Goal: Task Accomplishment & Management: Complete application form

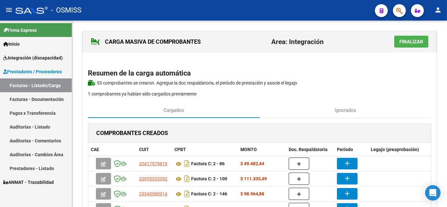
scroll to position [51, 0]
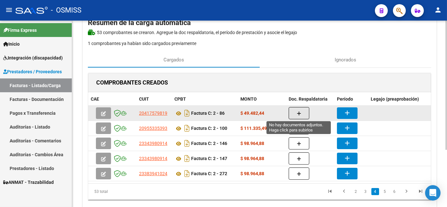
click at [296, 113] on button "button" at bounding box center [299, 113] width 21 height 12
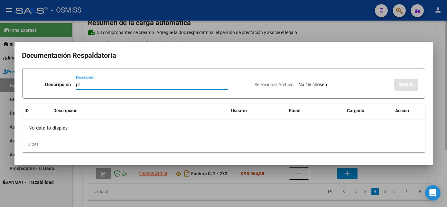
type input "pl"
click at [299, 82] on input "Seleccionar Archivo" at bounding box center [341, 85] width 85 height 6
type input "C:\fakepath\PL 2-86 [PERSON_NAME] G PSICO 09.jpg"
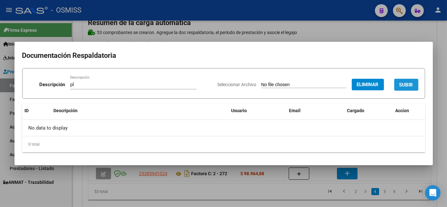
click at [404, 85] on span "SUBIR" at bounding box center [407, 85] width 14 height 6
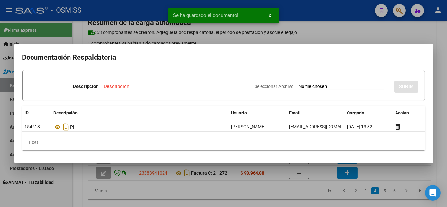
click at [275, 194] on div at bounding box center [223, 103] width 447 height 207
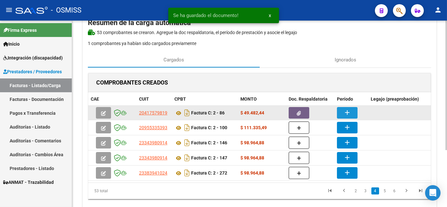
click at [344, 110] on mat-icon "add" at bounding box center [347, 113] width 8 height 8
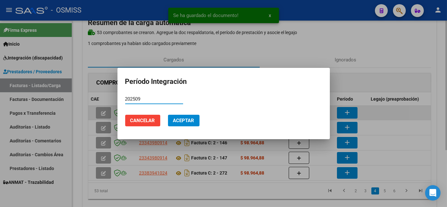
type input "202509"
click at [168, 115] on button "Aceptar" at bounding box center [184, 121] width 32 height 12
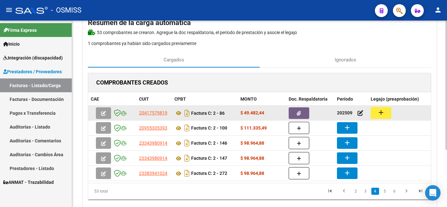
click at [385, 111] on button "add" at bounding box center [381, 113] width 21 height 12
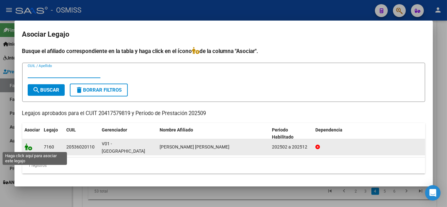
click at [28, 147] on icon at bounding box center [29, 147] width 8 height 7
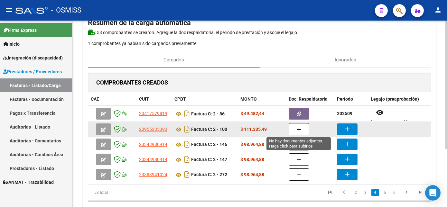
click at [299, 132] on button "button" at bounding box center [299, 129] width 21 height 12
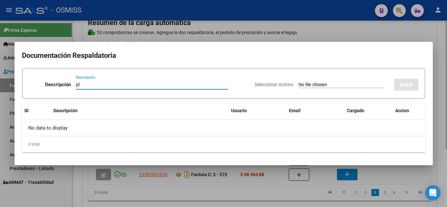
type input "pl"
click at [299, 82] on input "Seleccionar Archivo" at bounding box center [341, 85] width 85 height 6
type input "C:\fakepath\PL 2-100 [PERSON_NAME] D PSICOP 08.pdf"
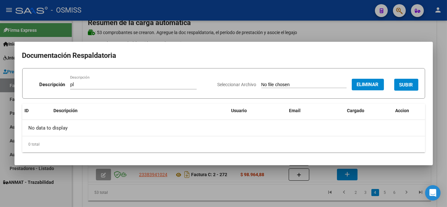
click at [414, 84] on button "SUBIR" at bounding box center [406, 85] width 24 height 12
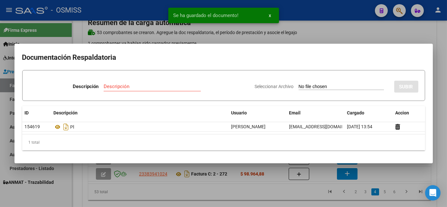
click at [263, 192] on div at bounding box center [223, 103] width 447 height 207
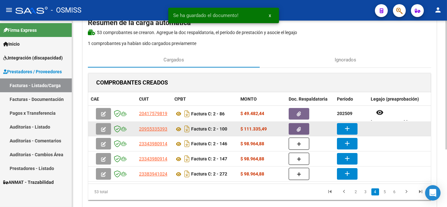
click at [346, 128] on mat-icon "add" at bounding box center [347, 129] width 8 height 8
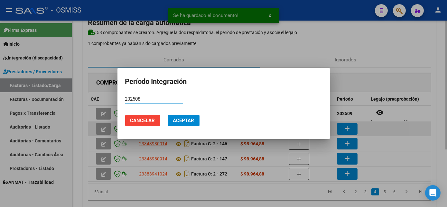
type input "202508"
click at [168, 115] on button "Aceptar" at bounding box center [184, 121] width 32 height 12
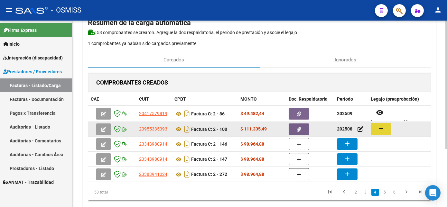
click at [383, 125] on mat-icon "add" at bounding box center [381, 129] width 8 height 8
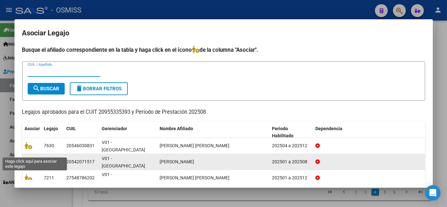
click at [33, 159] on span at bounding box center [30, 161] width 10 height 5
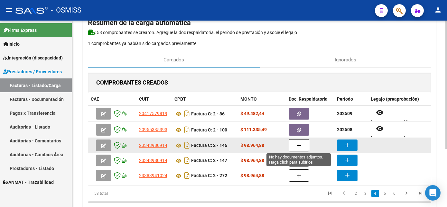
click at [299, 144] on icon "button" at bounding box center [299, 146] width 5 height 5
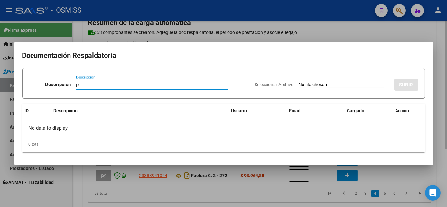
type input "pl"
click at [299, 82] on input "Seleccionar Archivo" at bounding box center [341, 85] width 85 height 6
type input "C:\fakepath\PL 2-146 [PERSON_NAME] 07.pdf"
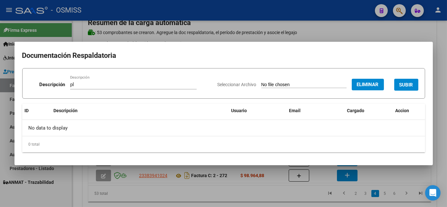
click at [412, 84] on span "SUBIR" at bounding box center [407, 85] width 14 height 6
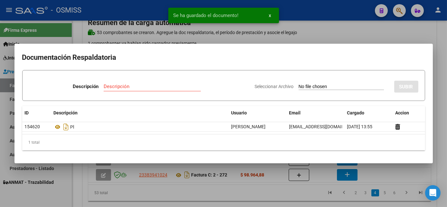
click at [285, 199] on div at bounding box center [223, 103] width 447 height 207
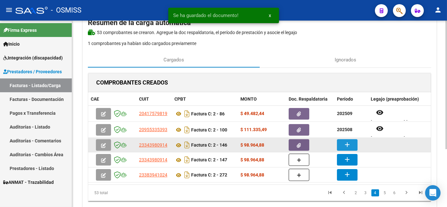
click at [349, 144] on mat-icon "add" at bounding box center [347, 145] width 8 height 8
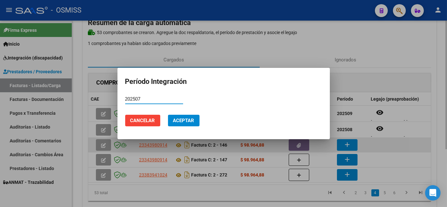
type input "202507"
click at [168, 115] on button "Aceptar" at bounding box center [184, 121] width 32 height 12
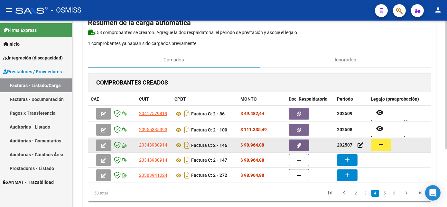
click at [376, 147] on button "add" at bounding box center [381, 145] width 21 height 12
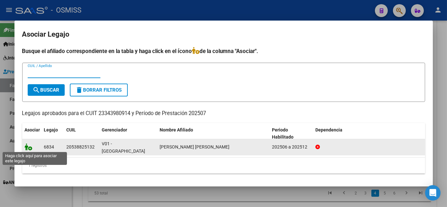
click at [25, 147] on icon at bounding box center [29, 147] width 8 height 7
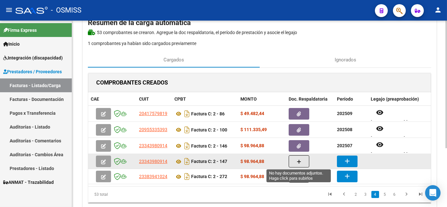
click at [299, 160] on icon "button" at bounding box center [299, 162] width 5 height 5
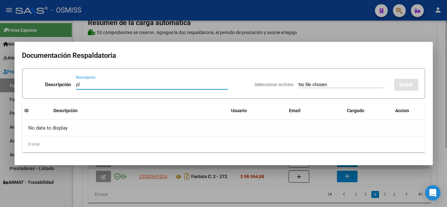
type input "pl"
click at [299, 82] on input "Seleccionar Archivo" at bounding box center [341, 85] width 85 height 6
click at [303, 193] on div at bounding box center [223, 103] width 447 height 207
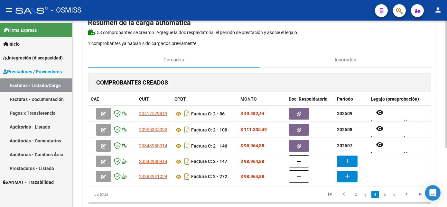
drag, startPoint x: 297, startPoint y: 159, endPoint x: 273, endPoint y: 194, distance: 42.8
click at [273, 194] on datatable-pager "2 3 4 5 6" at bounding box center [293, 194] width 269 height 11
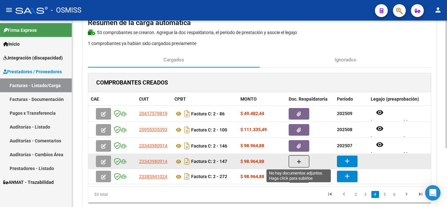
click at [299, 160] on icon "button" at bounding box center [299, 162] width 5 height 5
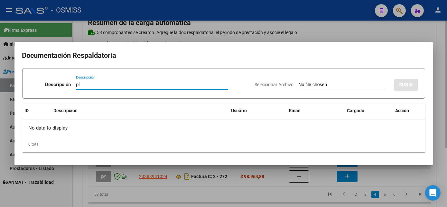
type input "pl"
click at [299, 82] on input "Seleccionar Archivo" at bounding box center [341, 85] width 85 height 6
click at [335, 198] on div at bounding box center [223, 103] width 447 height 207
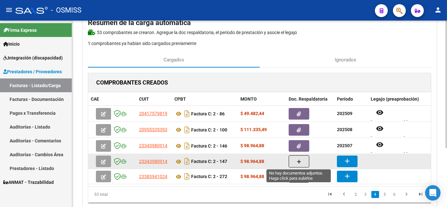
click at [299, 163] on icon "button" at bounding box center [299, 162] width 5 height 5
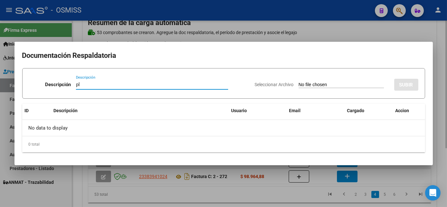
type input "pl"
click at [299, 82] on input "Seleccionar Archivo" at bounding box center [341, 85] width 85 height 6
type input "C:\fakepath\PL 2-147 [PERSON_NAME] S PSP 09.pdf"
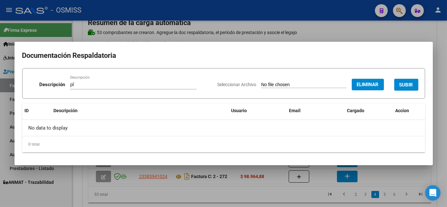
click at [409, 83] on span "SUBIR" at bounding box center [407, 85] width 14 height 6
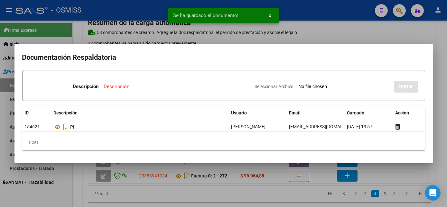
click at [245, 195] on div at bounding box center [223, 103] width 447 height 207
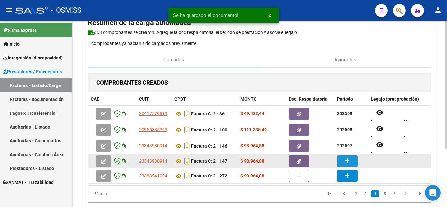
click at [352, 159] on button "add" at bounding box center [347, 161] width 21 height 12
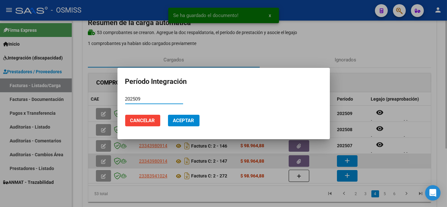
type input "202509"
click at [168, 115] on button "Aceptar" at bounding box center [184, 121] width 32 height 12
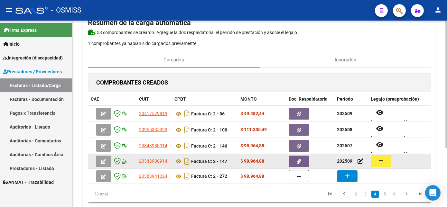
click at [380, 158] on mat-icon "add" at bounding box center [381, 161] width 8 height 8
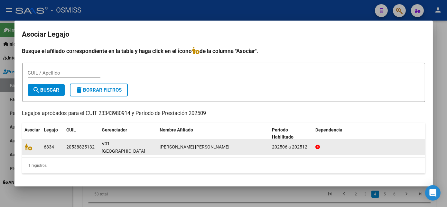
click at [28, 151] on datatable-body-cell at bounding box center [31, 147] width 19 height 16
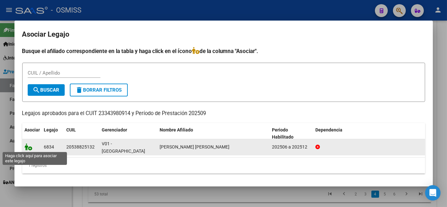
click at [27, 147] on icon at bounding box center [29, 147] width 8 height 7
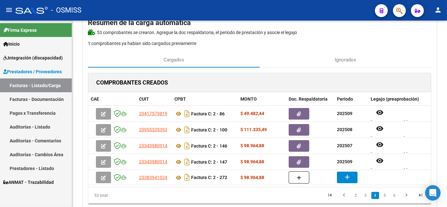
click at [54, 197] on div "Firma Express Inicio Instructivos Contacto OS Integración (discapacidad) Legajo…" at bounding box center [36, 114] width 72 height 187
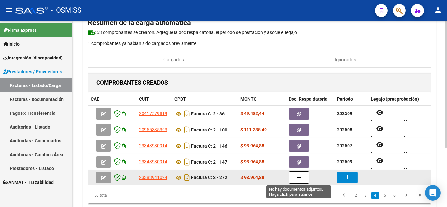
click at [297, 173] on button "button" at bounding box center [299, 178] width 21 height 12
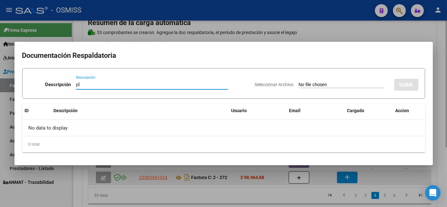
type input "pl"
click at [299, 82] on input "Seleccionar Archivo" at bounding box center [341, 85] width 85 height 6
type input "C:\fakepath\PL 2-272 [PERSON_NAME] -PSICO 09.pdf"
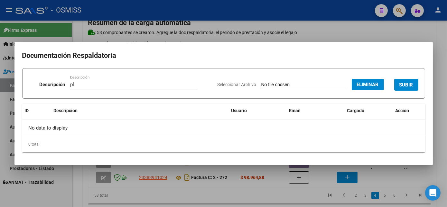
click at [409, 84] on span "SUBIR" at bounding box center [407, 85] width 14 height 6
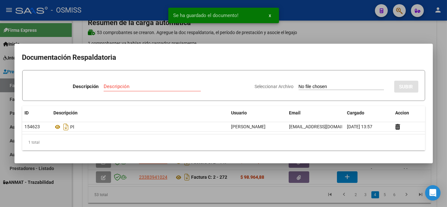
click at [267, 199] on div at bounding box center [223, 103] width 447 height 207
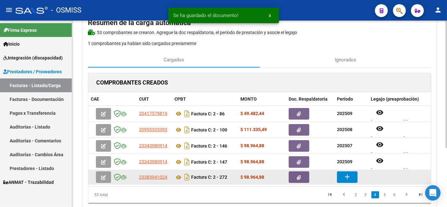
click at [346, 176] on mat-icon "add" at bounding box center [347, 177] width 8 height 8
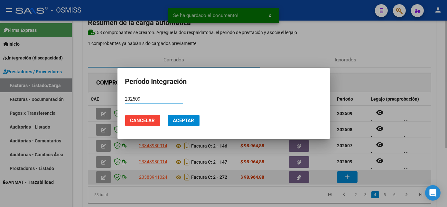
type input "202509"
click at [168, 115] on button "Aceptar" at bounding box center [184, 121] width 32 height 12
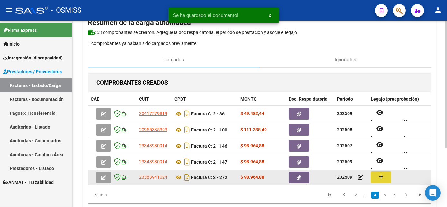
click at [382, 176] on mat-icon "add" at bounding box center [381, 177] width 8 height 8
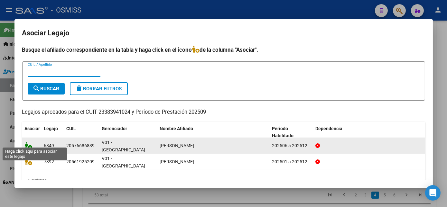
click at [25, 144] on icon at bounding box center [29, 145] width 8 height 7
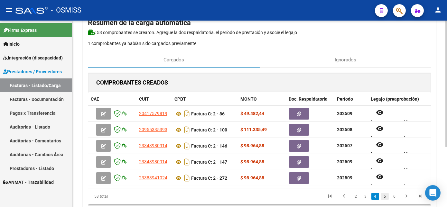
click at [386, 200] on link "5" at bounding box center [385, 196] width 8 height 7
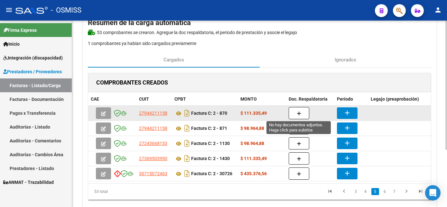
click at [300, 113] on icon "button" at bounding box center [299, 113] width 5 height 5
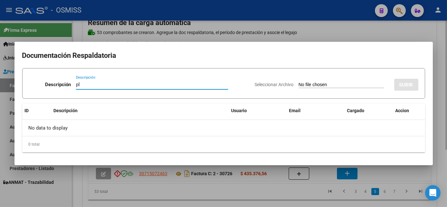
type input "pl"
click at [299, 82] on input "Seleccionar Archivo" at bounding box center [341, 85] width 85 height 6
type input "C:\fakepath\PL 2-870 CABALLERO R - MUSICO 08.jpg"
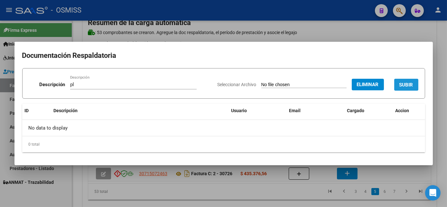
click at [413, 88] on button "SUBIR" at bounding box center [406, 85] width 24 height 12
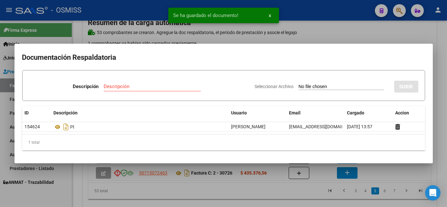
click at [301, 195] on div at bounding box center [223, 103] width 447 height 207
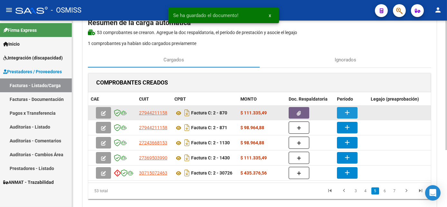
click at [346, 111] on mat-icon "add" at bounding box center [347, 113] width 8 height 8
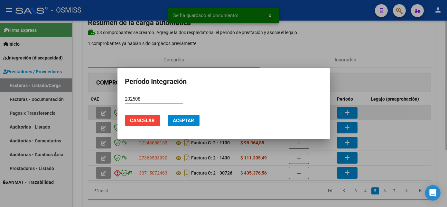
type input "202508"
click at [168, 115] on button "Aceptar" at bounding box center [184, 121] width 32 height 12
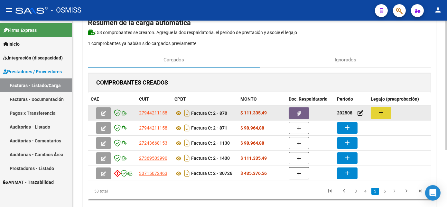
click at [384, 110] on mat-icon "add" at bounding box center [381, 113] width 8 height 8
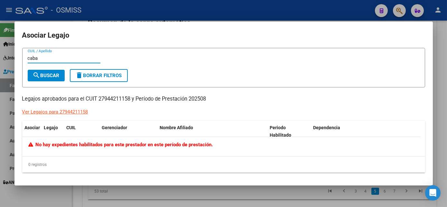
type input "caba"
click at [211, 193] on div at bounding box center [223, 103] width 447 height 207
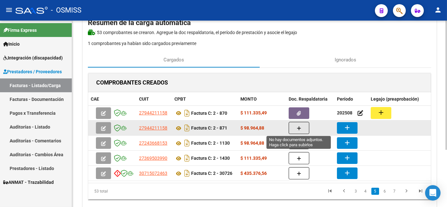
click at [301, 128] on button "button" at bounding box center [299, 128] width 21 height 12
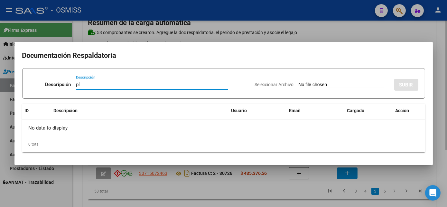
type input "pl"
click at [299, 82] on input "Seleccionar Archivo" at bounding box center [341, 85] width 85 height 6
type input "C:\fakepath\PL 2-871 CABALLERO R MUSICO 09.jpg"
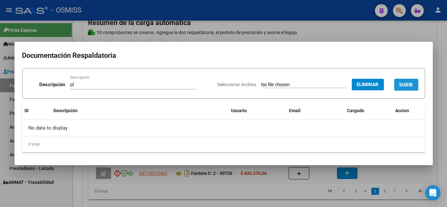
click at [404, 82] on span "SUBIR" at bounding box center [407, 85] width 14 height 6
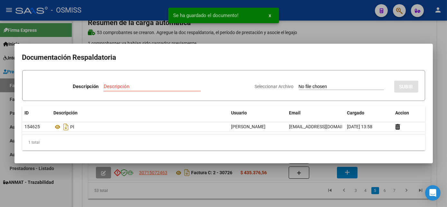
click at [260, 194] on div at bounding box center [223, 103] width 447 height 207
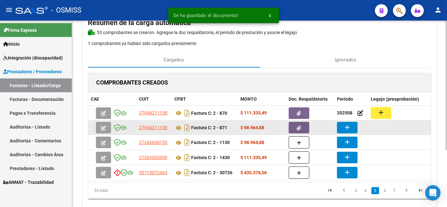
click at [344, 125] on mat-icon "add" at bounding box center [347, 128] width 8 height 8
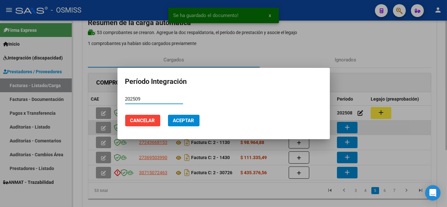
type input "202509"
click at [168, 115] on button "Aceptar" at bounding box center [184, 121] width 32 height 12
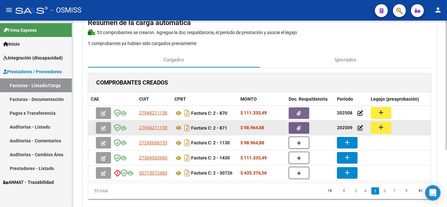
click at [386, 127] on button "add" at bounding box center [381, 128] width 21 height 12
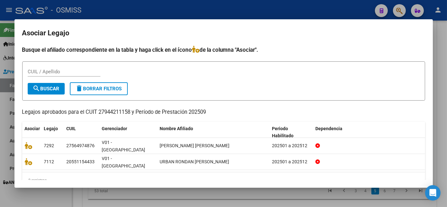
click at [272, 192] on div at bounding box center [223, 103] width 447 height 207
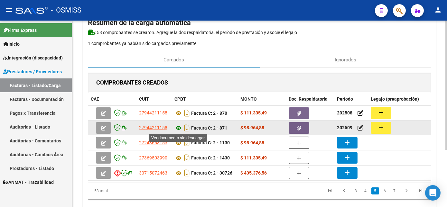
click at [180, 126] on icon at bounding box center [178, 128] width 8 height 8
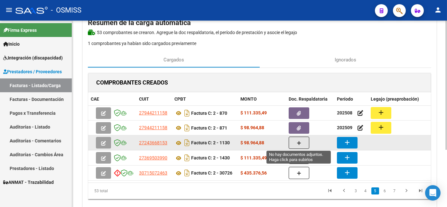
click at [303, 143] on button "button" at bounding box center [299, 143] width 21 height 12
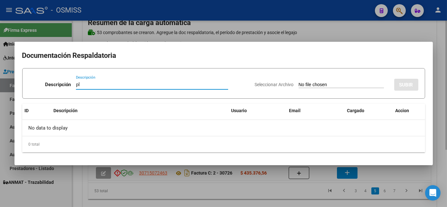
type input "pl"
click at [299, 82] on input "Seleccionar Archivo" at bounding box center [341, 85] width 85 height 6
type input "C:\fakepath\PL 2-1130 [PERSON_NAME] J PSP 09.pdf"
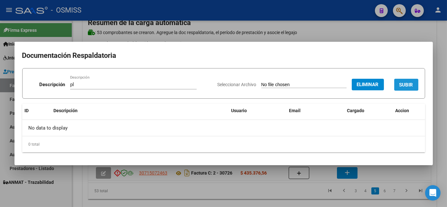
click at [406, 84] on span "SUBIR" at bounding box center [407, 85] width 14 height 6
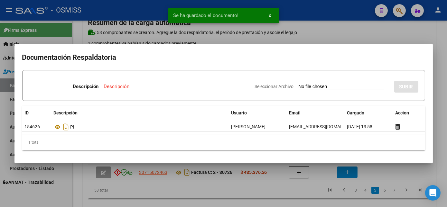
click at [278, 196] on div at bounding box center [223, 103] width 447 height 207
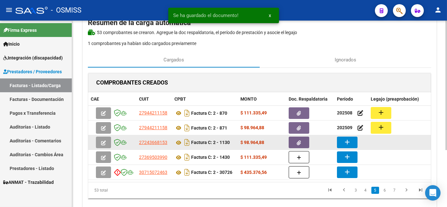
click at [345, 144] on mat-icon "add" at bounding box center [347, 142] width 8 height 8
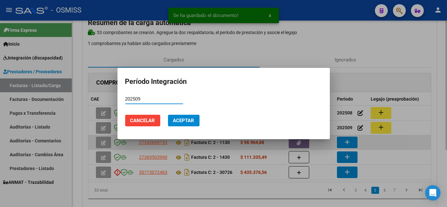
type input "202509"
click at [168, 115] on button "Aceptar" at bounding box center [184, 121] width 32 height 12
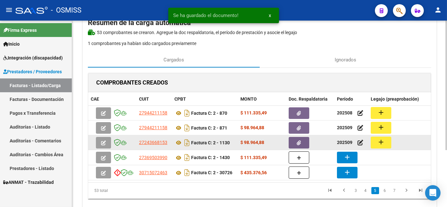
click at [377, 146] on button "add" at bounding box center [381, 143] width 21 height 12
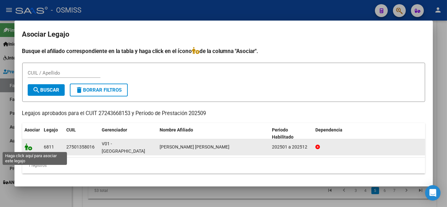
click at [30, 147] on icon at bounding box center [29, 147] width 8 height 7
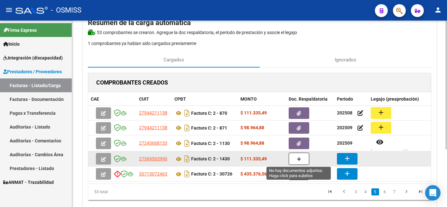
click at [294, 159] on button "button" at bounding box center [299, 159] width 21 height 12
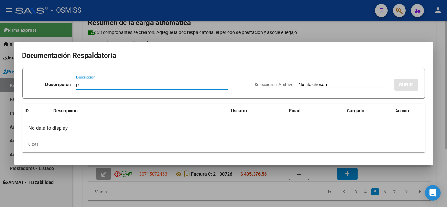
type input "pl"
click at [299, 82] on input "Seleccionar Archivo" at bounding box center [341, 85] width 85 height 6
type input "C:\fakepath\PL 2-1430 [PERSON_NAME] B PSICOMOTRICI 09.pdf"
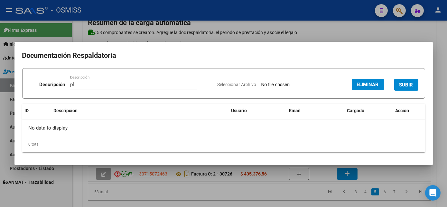
click at [409, 82] on span "SUBIR" at bounding box center [407, 85] width 14 height 6
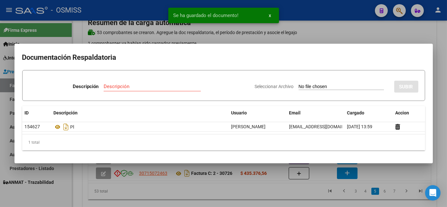
click at [301, 196] on div at bounding box center [223, 103] width 447 height 207
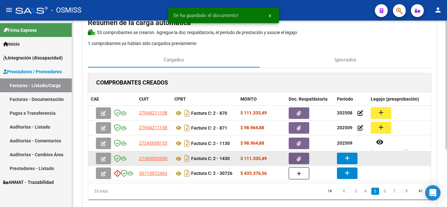
click at [346, 158] on mat-icon "add" at bounding box center [347, 159] width 8 height 8
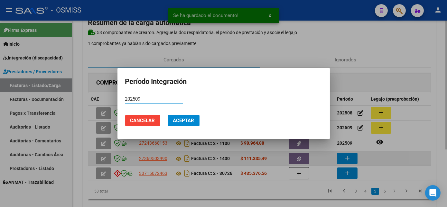
type input "202509"
click at [168, 115] on button "Aceptar" at bounding box center [184, 121] width 32 height 12
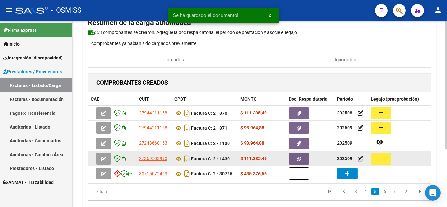
click at [385, 160] on button "add" at bounding box center [381, 159] width 21 height 12
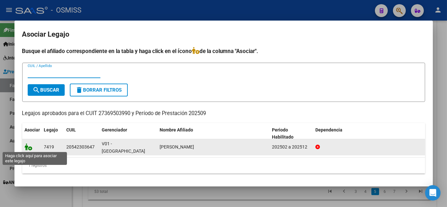
click at [30, 148] on icon at bounding box center [29, 147] width 8 height 7
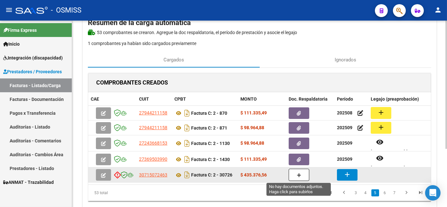
click at [294, 177] on button "button" at bounding box center [299, 175] width 21 height 12
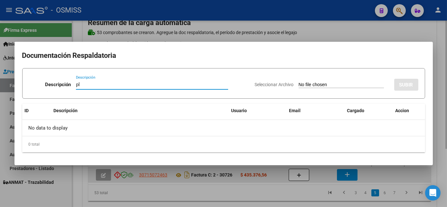
type input "pl"
click at [299, 82] on input "Seleccionar Archivo" at bounding box center [341, 85] width 85 height 6
type input "C:\fakepath\PL 2-30726 [PERSON_NAME] MII 09.pdf"
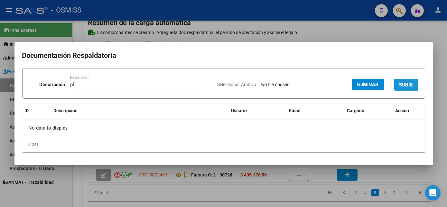
click at [409, 84] on span "SUBIR" at bounding box center [407, 85] width 14 height 6
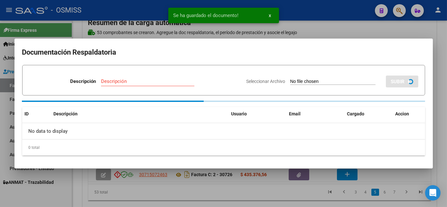
click at [282, 200] on div at bounding box center [223, 103] width 447 height 207
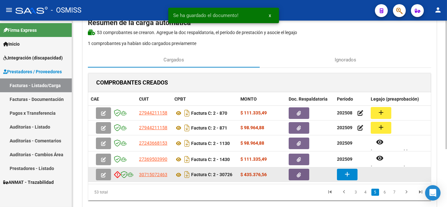
click at [349, 174] on mat-icon "add" at bounding box center [347, 175] width 8 height 8
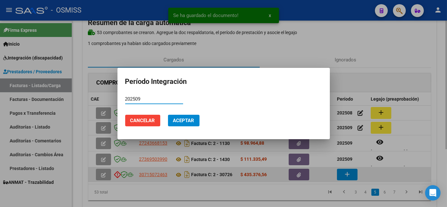
type input "202509"
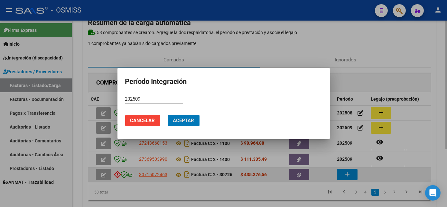
click at [168, 115] on button "Aceptar" at bounding box center [184, 121] width 32 height 12
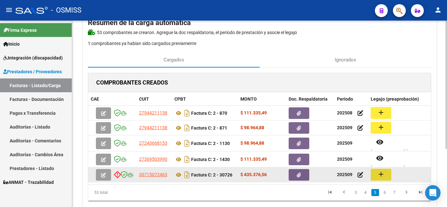
click at [382, 176] on mat-icon "add" at bounding box center [381, 175] width 8 height 8
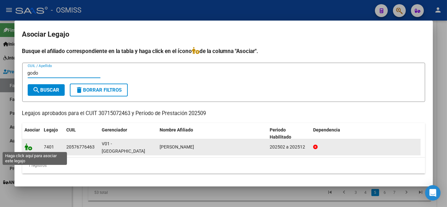
type input "godo"
click at [30, 149] on icon at bounding box center [29, 147] width 8 height 7
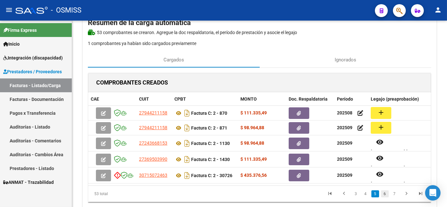
click at [384, 198] on link "6" at bounding box center [385, 194] width 8 height 7
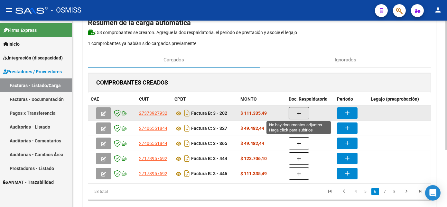
click at [294, 117] on button "button" at bounding box center [299, 113] width 21 height 12
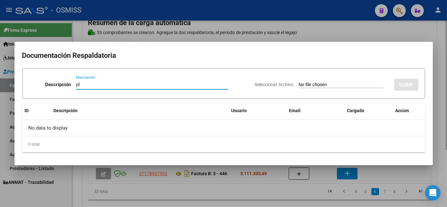
type input "pl"
click at [299, 82] on input "Seleccionar Archivo" at bounding box center [341, 85] width 85 height 6
type input "C:\fakepath\PL 3-202 [PERSON_NAME] M TO 09.pdf"
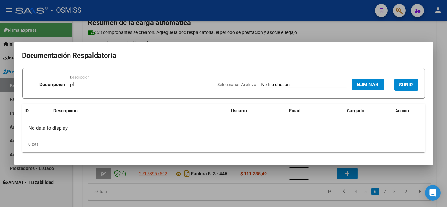
click at [279, 196] on div at bounding box center [223, 103] width 447 height 207
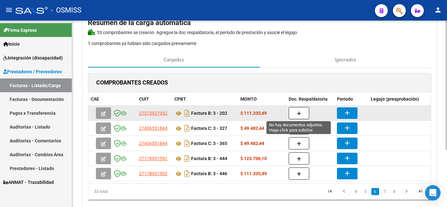
click at [300, 112] on icon "button" at bounding box center [299, 113] width 5 height 5
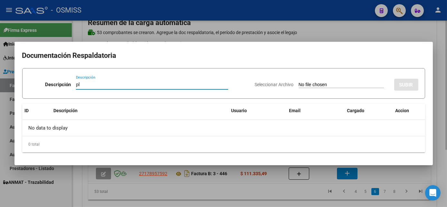
type input "pl"
click at [299, 82] on input "Seleccionar Archivo" at bounding box center [341, 85] width 85 height 6
type input "C:\fakepath\PL 3-202 [PERSON_NAME] M TO 09.pdf"
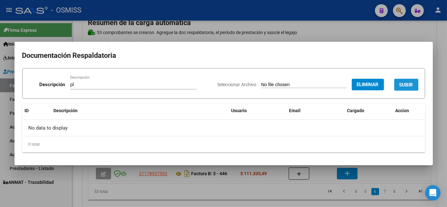
click at [411, 83] on span "SUBIR" at bounding box center [407, 85] width 14 height 6
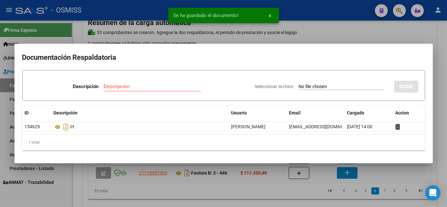
click at [277, 193] on div at bounding box center [223, 103] width 447 height 207
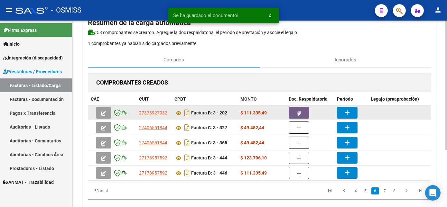
click at [345, 114] on mat-icon "add" at bounding box center [347, 113] width 8 height 8
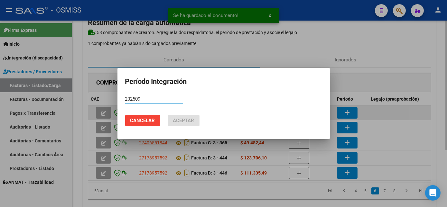
type input "202509"
click at [168, 115] on button "Aceptar" at bounding box center [184, 121] width 32 height 12
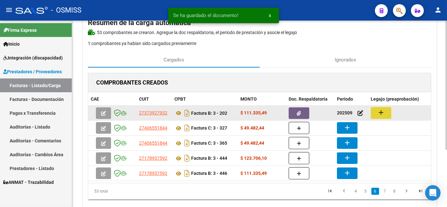
click at [375, 111] on button "add" at bounding box center [381, 113] width 21 height 12
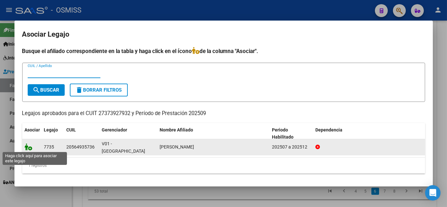
click at [32, 148] on icon at bounding box center [29, 147] width 8 height 7
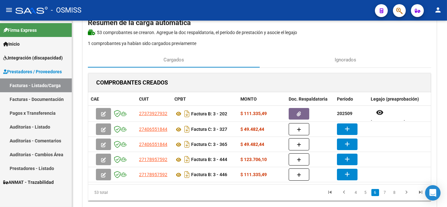
click at [55, 197] on div "Firma Express Inicio Instructivos Contacto OS Integración (discapacidad) Legajo…" at bounding box center [36, 114] width 72 height 187
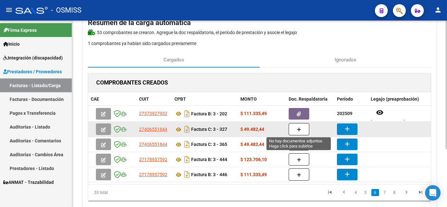
click at [296, 128] on button "button" at bounding box center [299, 129] width 21 height 12
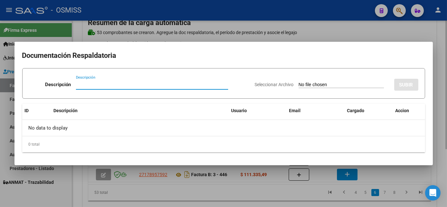
type input "l"
type input "pl"
click at [299, 82] on input "Seleccionar Archivo" at bounding box center [341, 85] width 85 height 6
type input "C:\fakepath\PL 3-327 [PERSON_NAME] G TO 08.pdf"
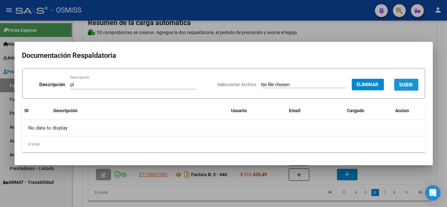
click at [407, 82] on span "SUBIR" at bounding box center [407, 85] width 14 height 6
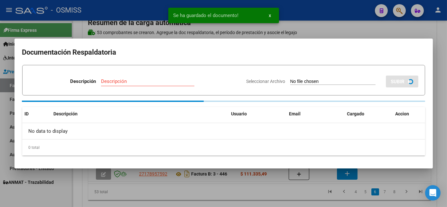
click at [322, 191] on div at bounding box center [223, 103] width 447 height 207
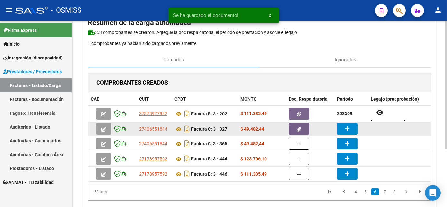
click at [350, 127] on mat-icon "add" at bounding box center [347, 129] width 8 height 8
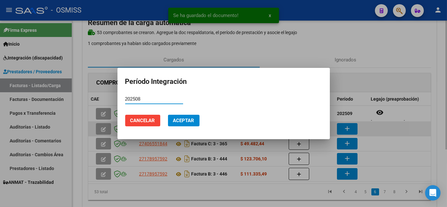
type input "202508"
click at [168, 115] on button "Aceptar" at bounding box center [184, 121] width 32 height 12
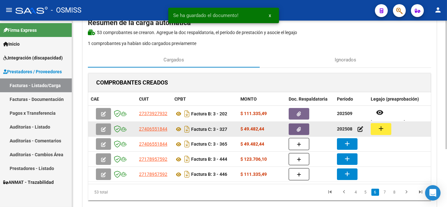
click at [382, 122] on datatable-body-cell "add" at bounding box center [416, 129] width 97 height 14
click at [380, 127] on mat-icon "add" at bounding box center [381, 129] width 8 height 8
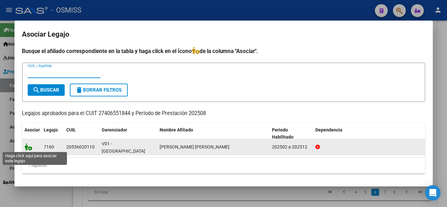
click at [30, 147] on icon at bounding box center [29, 147] width 8 height 7
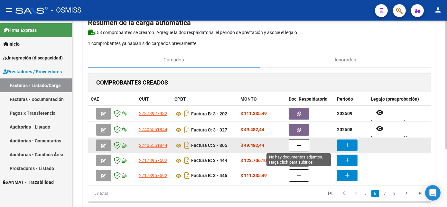
click at [299, 146] on icon "button" at bounding box center [299, 146] width 5 height 5
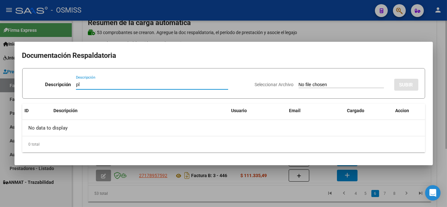
type input "pl"
click at [299, 82] on input "Seleccionar Archivo" at bounding box center [341, 85] width 85 height 6
type input "C:\fakepath\PL 3-365 [PERSON_NAME] G TO 09.pdf"
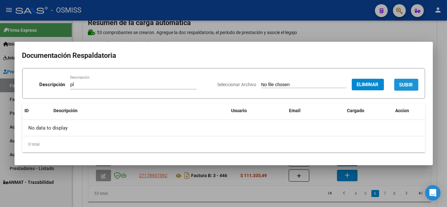
click at [399, 82] on button "SUBIR" at bounding box center [406, 85] width 24 height 12
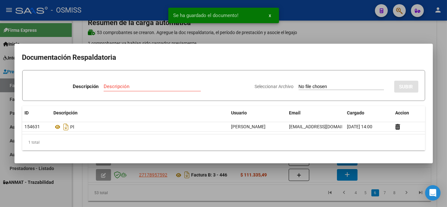
click at [285, 198] on div at bounding box center [223, 103] width 447 height 207
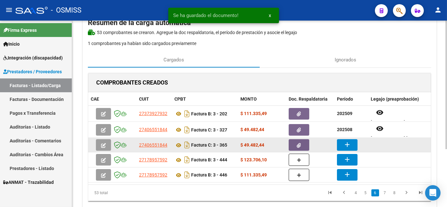
click at [349, 144] on mat-icon "add" at bounding box center [347, 145] width 8 height 8
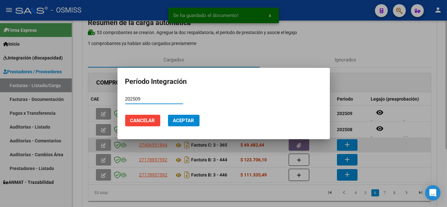
type input "202509"
click at [168, 115] on button "Aceptar" at bounding box center [184, 121] width 32 height 12
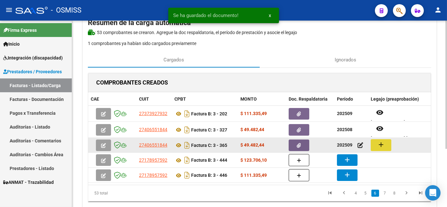
click at [384, 145] on mat-icon "add" at bounding box center [381, 145] width 8 height 8
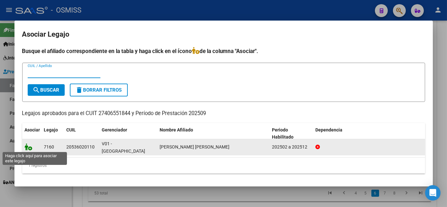
click at [30, 146] on icon at bounding box center [29, 147] width 8 height 7
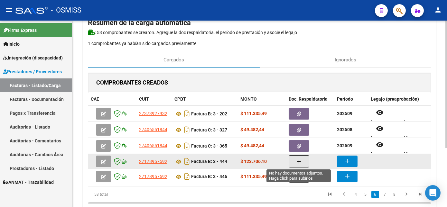
click at [290, 164] on button "button" at bounding box center [299, 161] width 21 height 12
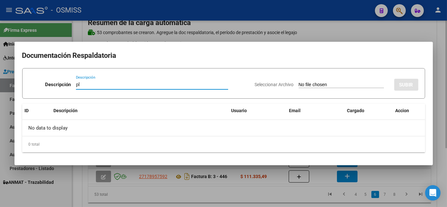
type input "pl"
click at [299, 82] on input "Seleccionar Archivo" at bounding box center [341, 85] width 85 height 6
type input "C:\fakepath\PL 3-444 [PERSON_NAME] FONO 09.pdf"
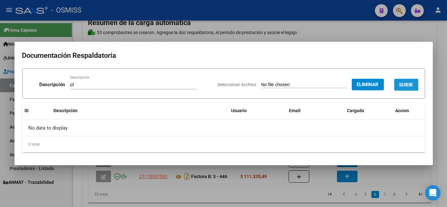
click at [405, 85] on span "SUBIR" at bounding box center [407, 85] width 14 height 6
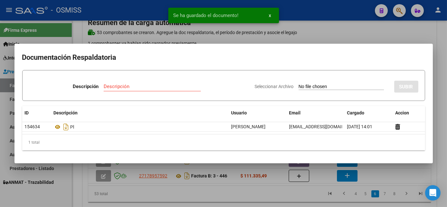
click at [256, 197] on div at bounding box center [223, 103] width 447 height 207
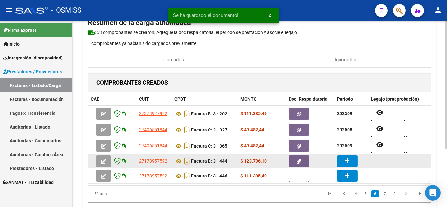
click at [344, 162] on mat-icon "add" at bounding box center [347, 161] width 8 height 8
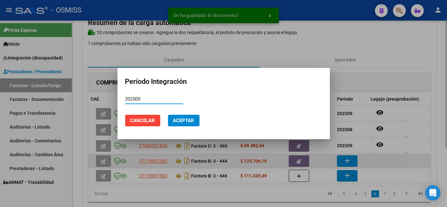
type input "202509"
click at [168, 115] on button "Aceptar" at bounding box center [184, 121] width 32 height 12
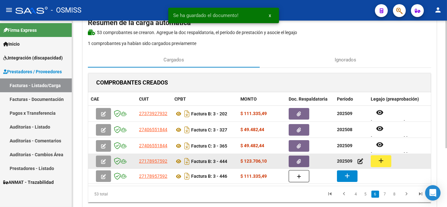
click at [389, 158] on button "add" at bounding box center [381, 161] width 21 height 12
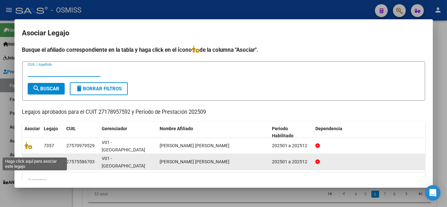
click at [26, 158] on icon at bounding box center [29, 161] width 8 height 7
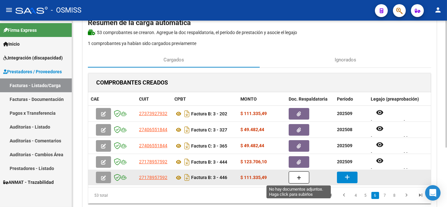
click at [297, 177] on icon "button" at bounding box center [299, 178] width 5 height 5
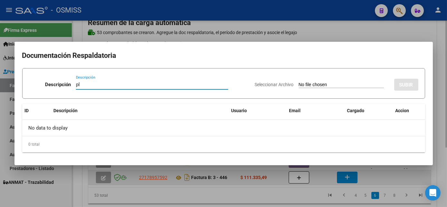
type input "pl"
click at [299, 82] on input "Seleccionar Archivo" at bounding box center [341, 85] width 85 height 6
type input "C:\fakepath\PL 3-446 [PERSON_NAME] 09.pdf"
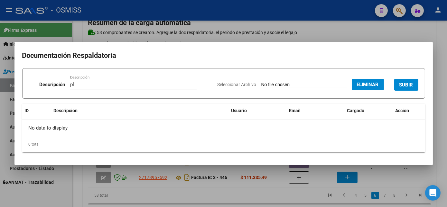
click at [408, 83] on span "SUBIR" at bounding box center [407, 85] width 14 height 6
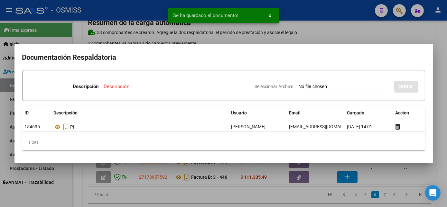
click at [237, 187] on div at bounding box center [223, 103] width 447 height 207
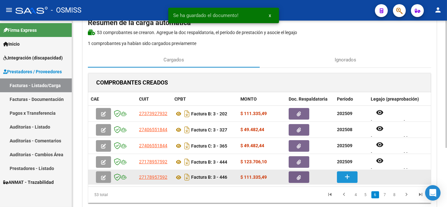
click at [345, 177] on mat-icon "add" at bounding box center [347, 177] width 8 height 8
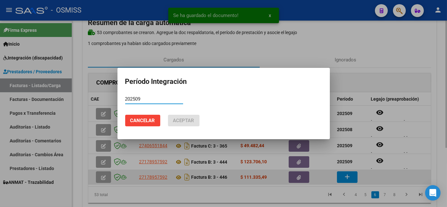
type input "202509"
click at [168, 115] on button "Aceptar" at bounding box center [184, 121] width 32 height 12
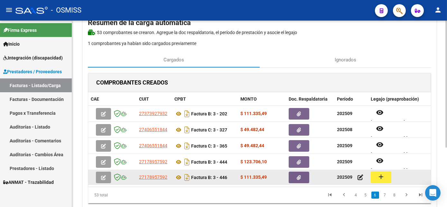
click at [381, 181] on button "add" at bounding box center [381, 178] width 21 height 12
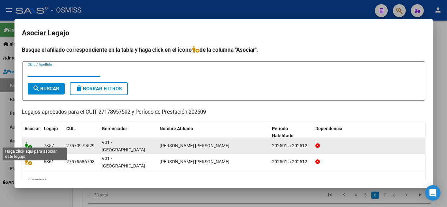
click at [30, 142] on icon at bounding box center [29, 145] width 8 height 7
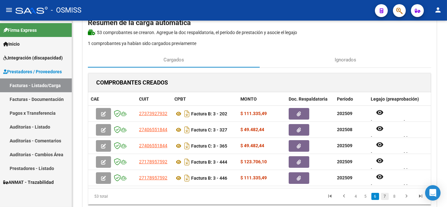
click at [387, 200] on link "7" at bounding box center [385, 196] width 8 height 7
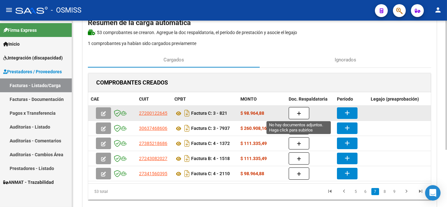
click at [304, 112] on button "button" at bounding box center [299, 113] width 21 height 12
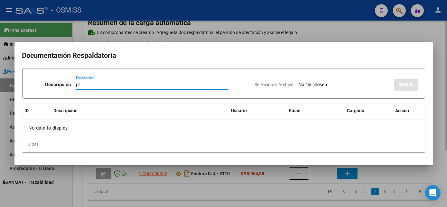
type input "pl"
click at [299, 82] on input "Seleccionar Archivo" at bounding box center [341, 85] width 85 height 6
type input "C:\fakepath\PL 3-821 [PERSON_NAME] I PSICOM 09.pdf"
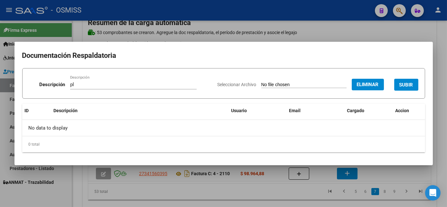
click at [405, 80] on button "SUBIR" at bounding box center [406, 85] width 24 height 12
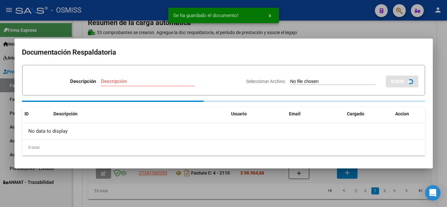
click at [282, 191] on div at bounding box center [223, 103] width 447 height 207
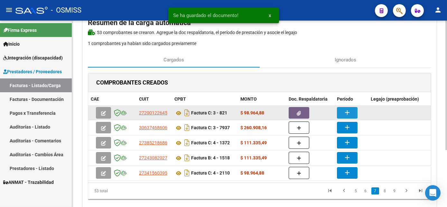
click at [348, 110] on mat-icon "add" at bounding box center [347, 113] width 8 height 8
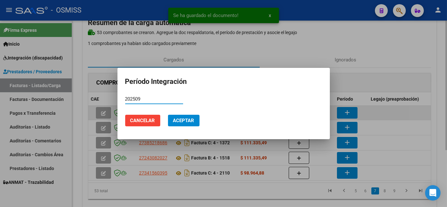
type input "202509"
click at [168, 115] on button "Aceptar" at bounding box center [184, 121] width 32 height 12
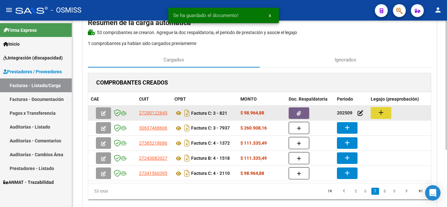
click at [384, 112] on mat-icon "add" at bounding box center [381, 113] width 8 height 8
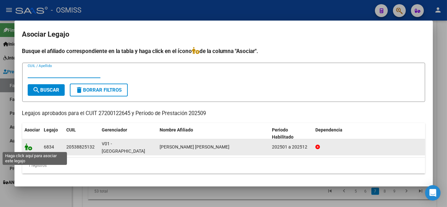
click at [27, 147] on icon at bounding box center [29, 147] width 8 height 7
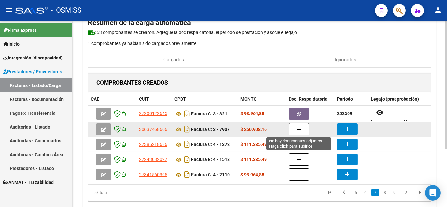
click at [299, 127] on icon "button" at bounding box center [299, 129] width 5 height 5
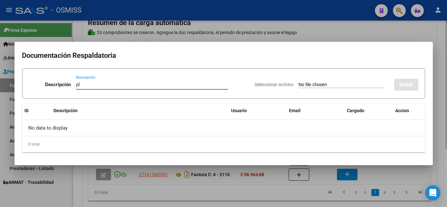
type input "pl"
click at [299, 82] on input "Seleccionar Archivo" at bounding box center [341, 85] width 85 height 6
type input "C:\fakepath\PL 3-7937 [PERSON_NAME] R ET 09.pdf"
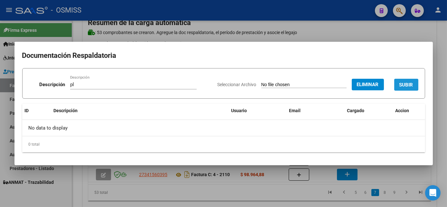
click at [405, 84] on span "SUBIR" at bounding box center [407, 85] width 14 height 6
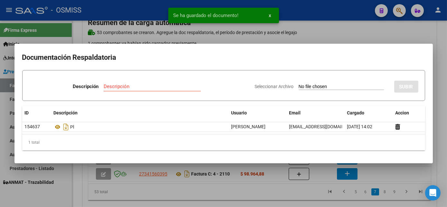
click at [271, 193] on div at bounding box center [223, 103] width 447 height 207
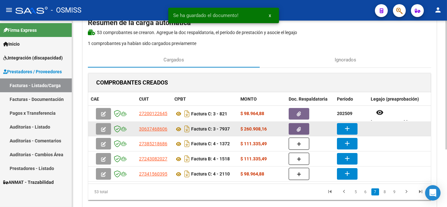
click at [351, 129] on button "add" at bounding box center [347, 129] width 21 height 12
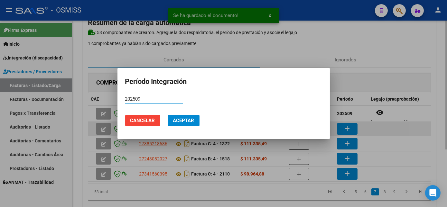
type input "202509"
click at [168, 115] on button "Aceptar" at bounding box center [184, 121] width 32 height 12
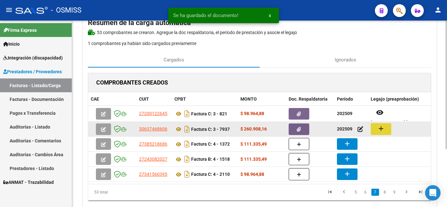
click at [383, 129] on mat-icon "add" at bounding box center [381, 129] width 8 height 8
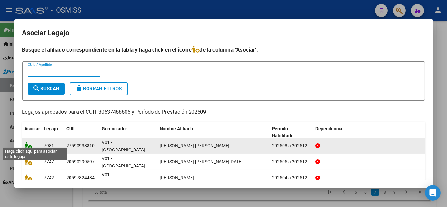
click at [28, 142] on icon at bounding box center [29, 145] width 8 height 7
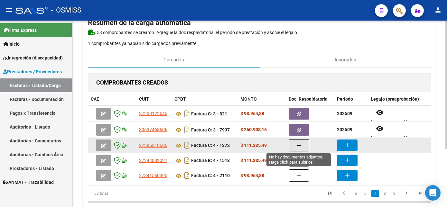
click at [302, 147] on button "button" at bounding box center [299, 145] width 21 height 12
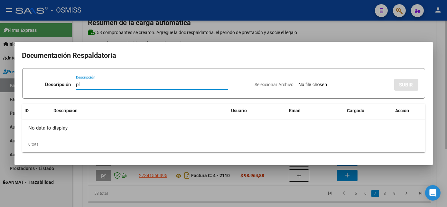
type input "pl"
click at [299, 82] on input "Seleccionar Archivo" at bounding box center [341, 85] width 85 height 6
type input "C:\fakepath\PL 4-1372 [PERSON_NAME] B PSICO 09.pdf"
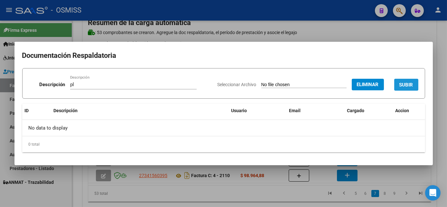
click at [409, 81] on button "SUBIR" at bounding box center [406, 85] width 24 height 12
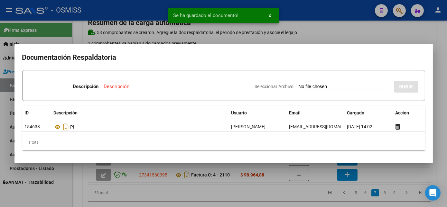
click at [382, 169] on div at bounding box center [223, 103] width 447 height 207
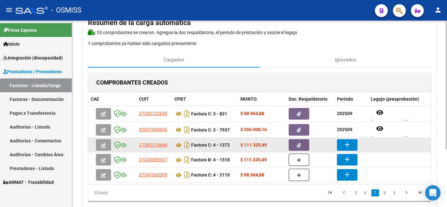
click at [350, 145] on mat-icon "add" at bounding box center [347, 145] width 8 height 8
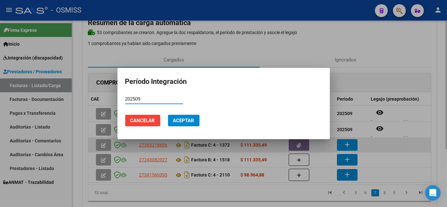
type input "202509"
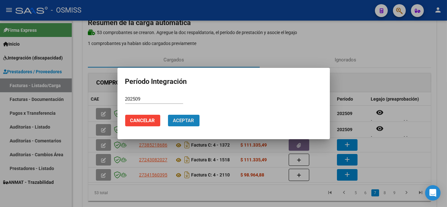
click at [189, 119] on span "Aceptar" at bounding box center [183, 121] width 21 height 6
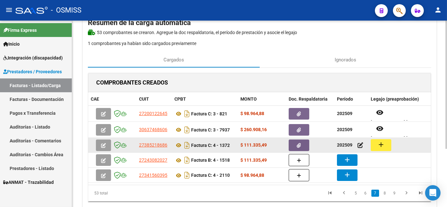
click at [381, 139] on button "add" at bounding box center [381, 145] width 21 height 12
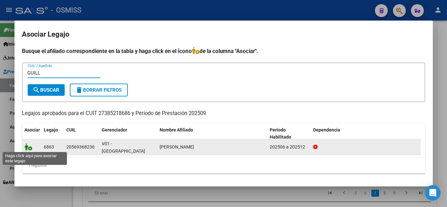
type input "GUILL"
click at [30, 147] on icon at bounding box center [29, 147] width 8 height 7
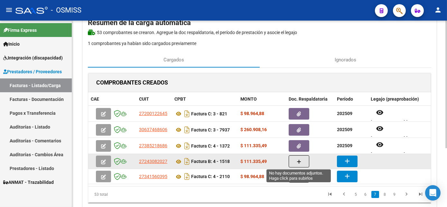
click at [297, 161] on icon "button" at bounding box center [299, 162] width 5 height 5
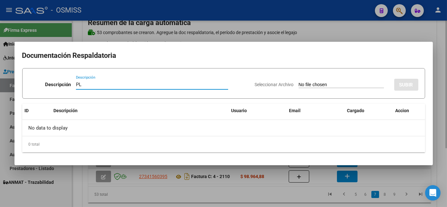
type input "PL"
click at [299, 82] on input "Seleccionar Archivo" at bounding box center [341, 85] width 85 height 6
type input "C:\fakepath\PL 4-1518 [PERSON_NAME] B FONO 09.pdf"
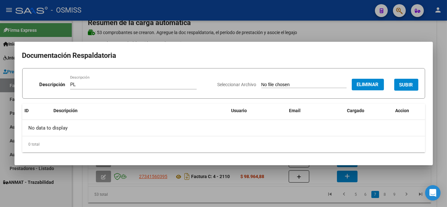
click at [416, 85] on button "SUBIR" at bounding box center [406, 85] width 24 height 12
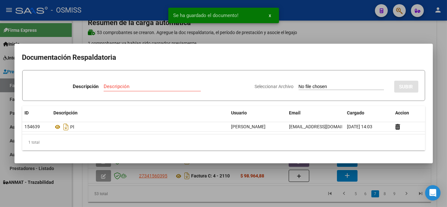
click at [275, 192] on div at bounding box center [223, 103] width 447 height 207
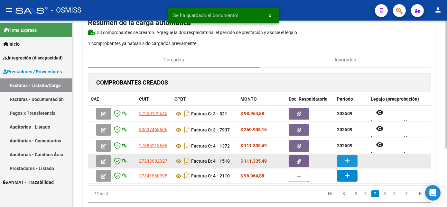
click at [342, 158] on button "add" at bounding box center [347, 161] width 21 height 12
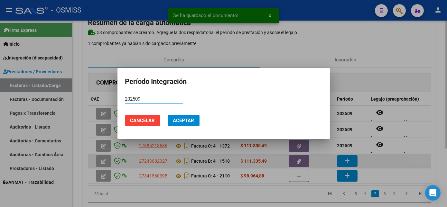
type input "202509"
click at [168, 115] on button "Aceptar" at bounding box center [184, 121] width 32 height 12
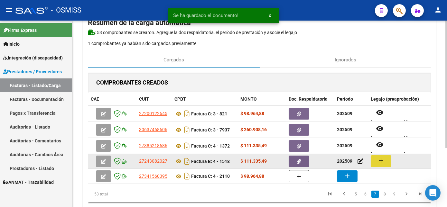
click at [384, 160] on mat-icon "add" at bounding box center [381, 161] width 8 height 8
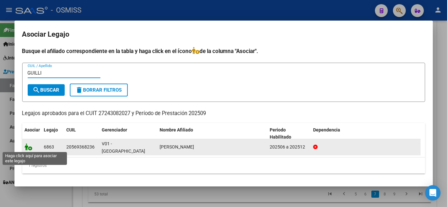
type input "GUILLI"
click at [27, 148] on icon at bounding box center [29, 147] width 8 height 7
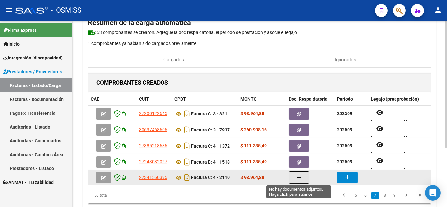
click at [292, 177] on button "button" at bounding box center [299, 178] width 21 height 12
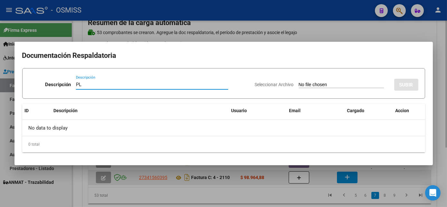
type input "PL"
click at [299, 82] on input "Seleccionar Archivo" at bounding box center [341, 85] width 85 height 6
type input "C:\fakepath\PL 4-2110 [PERSON_NAME] M PSP 08.pdf"
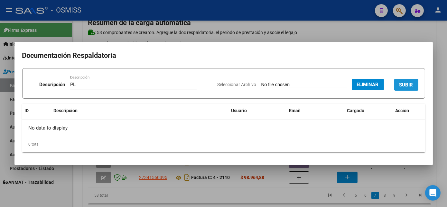
click at [412, 83] on span "SUBIR" at bounding box center [407, 85] width 14 height 6
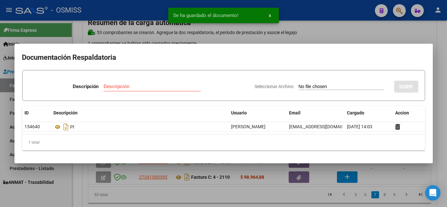
click at [275, 194] on div at bounding box center [223, 103] width 447 height 207
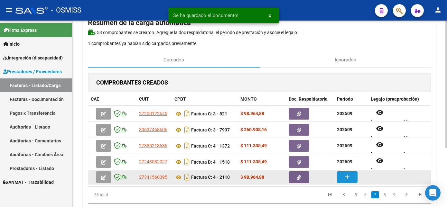
click at [348, 176] on mat-icon "add" at bounding box center [347, 177] width 8 height 8
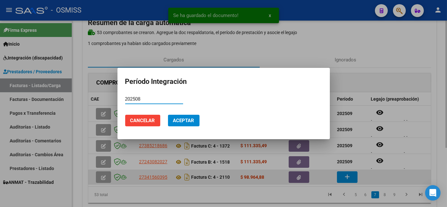
type input "202508"
click at [168, 115] on button "Aceptar" at bounding box center [184, 121] width 32 height 12
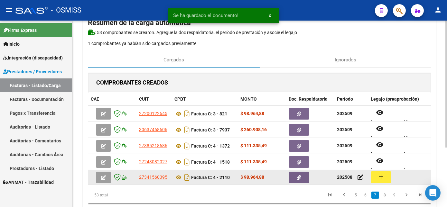
click at [379, 176] on mat-icon "add" at bounding box center [381, 177] width 8 height 8
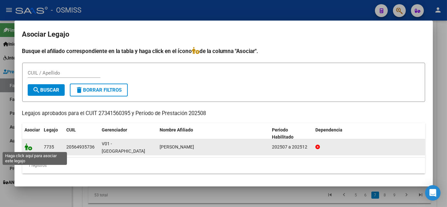
click at [31, 144] on icon at bounding box center [29, 147] width 8 height 7
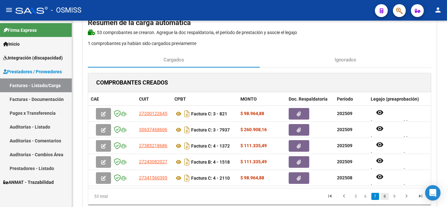
click at [386, 200] on link "8" at bounding box center [385, 196] width 8 height 7
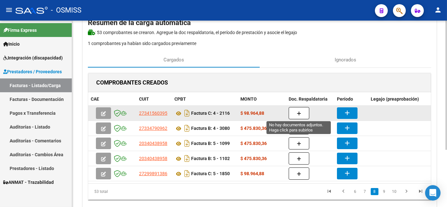
click at [292, 111] on button "button" at bounding box center [299, 113] width 21 height 12
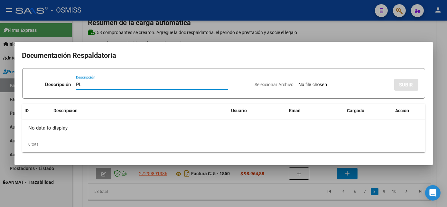
type input "PL"
click at [299, 82] on input "Seleccionar Archivo" at bounding box center [341, 85] width 85 height 6
type input "C:\fakepath\PL 4-2116 [PERSON_NAME] M PSP 09.pdf"
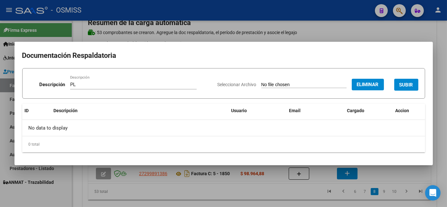
click at [407, 85] on span "SUBIR" at bounding box center [407, 85] width 14 height 6
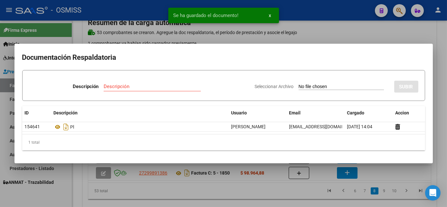
click at [274, 195] on div at bounding box center [223, 103] width 447 height 207
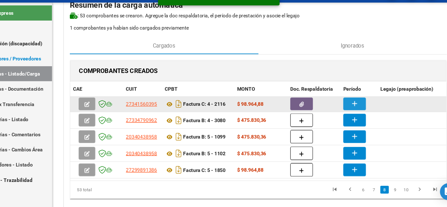
click at [351, 111] on button "add" at bounding box center [347, 113] width 21 height 12
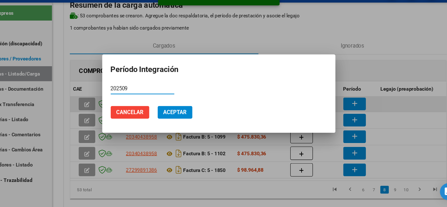
type input "202509"
click at [168, 115] on button "Aceptar" at bounding box center [184, 121] width 32 height 12
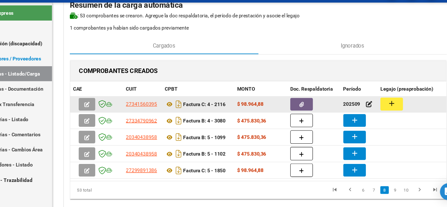
click at [380, 111] on mat-icon "add" at bounding box center [381, 113] width 8 height 8
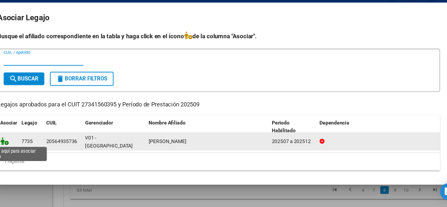
click at [28, 147] on icon at bounding box center [29, 147] width 8 height 7
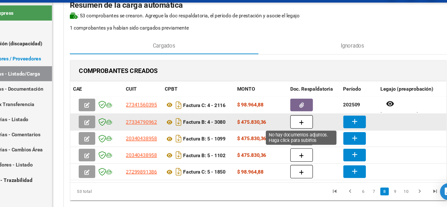
click at [300, 129] on icon "button" at bounding box center [299, 129] width 5 height 5
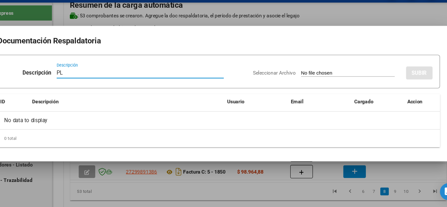
type input "PL"
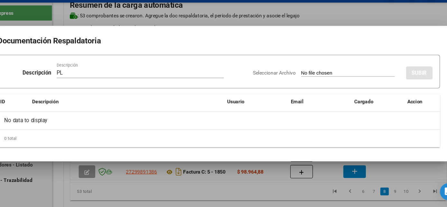
click at [299, 82] on input "Seleccionar Archivo" at bounding box center [341, 85] width 85 height 6
type input "C:\fakepath\PL 4-3080 [PERSON_NAME] B MAIE 09.pdf"
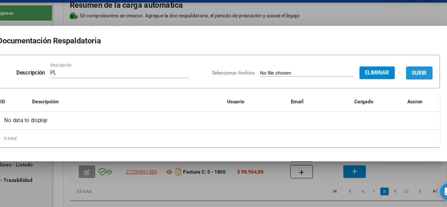
click at [403, 85] on span "SUBIR" at bounding box center [407, 85] width 14 height 6
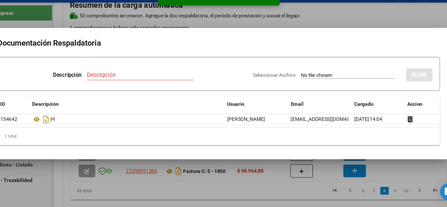
click at [297, 196] on div at bounding box center [223, 103] width 447 height 207
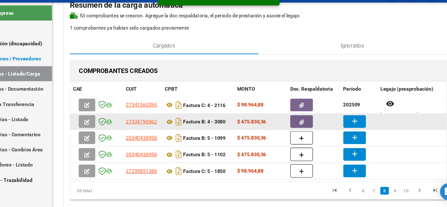
click at [351, 125] on mat-icon "add" at bounding box center [347, 129] width 8 height 8
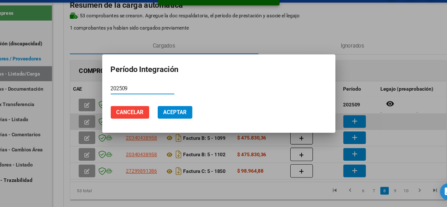
type input "202509"
click at [168, 115] on button "Aceptar" at bounding box center [184, 121] width 32 height 12
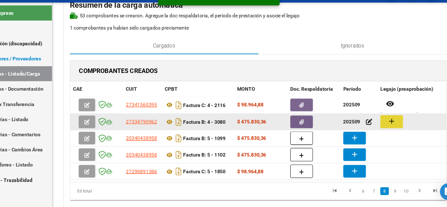
click at [387, 125] on button "add" at bounding box center [381, 129] width 21 height 12
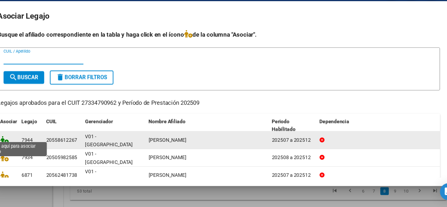
click at [30, 142] on icon at bounding box center [29, 145] width 8 height 7
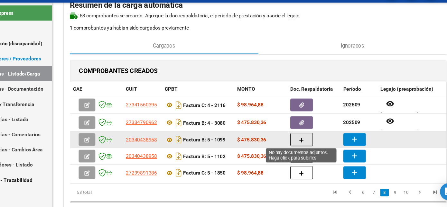
click at [296, 143] on button "button" at bounding box center [299, 145] width 21 height 12
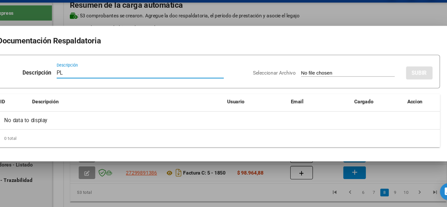
type input "PL"
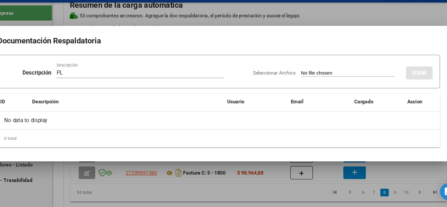
click at [299, 82] on input "Seleccionar Archivo" at bounding box center [341, 85] width 85 height 6
type input "C:\fakepath\PL 5-1099 [PERSON_NAME] F MAIE 09.pdf"
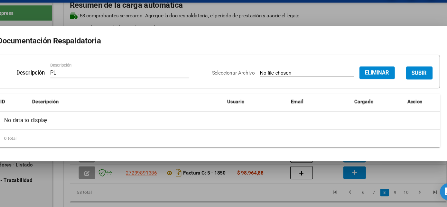
click at [402, 81] on button "SUBIR" at bounding box center [406, 85] width 24 height 12
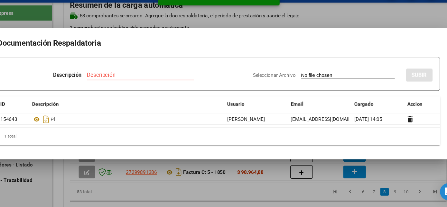
click at [296, 197] on div at bounding box center [223, 103] width 447 height 207
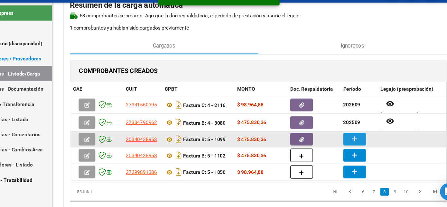
click at [348, 146] on mat-icon "add" at bounding box center [347, 145] width 8 height 8
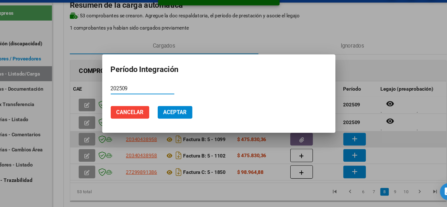
type input "202509"
click at [168, 115] on button "Aceptar" at bounding box center [184, 121] width 32 height 12
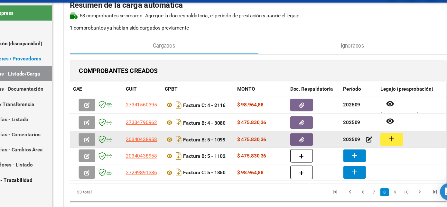
click at [384, 143] on mat-icon "add" at bounding box center [381, 145] width 8 height 8
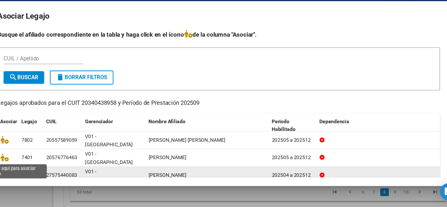
click at [30, 174] on icon at bounding box center [29, 177] width 8 height 7
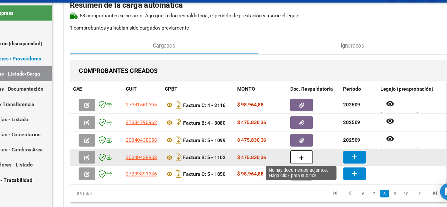
click at [298, 160] on icon "button" at bounding box center [299, 162] width 5 height 5
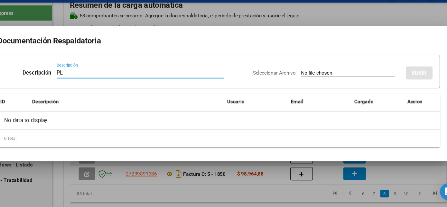
type input "PL"
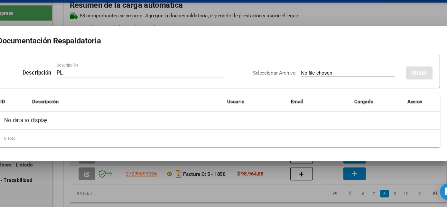
click at [299, 82] on input "Seleccionar Archivo" at bounding box center [341, 85] width 85 height 6
type input "C:\fakepath\PL 5-1102 [PERSON_NAME] M MAIE 09.pdf"
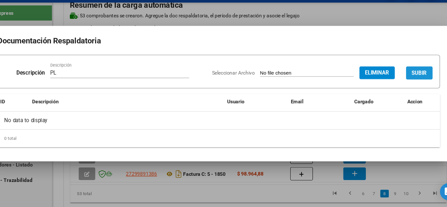
click at [405, 84] on span "SUBIR" at bounding box center [407, 85] width 14 height 6
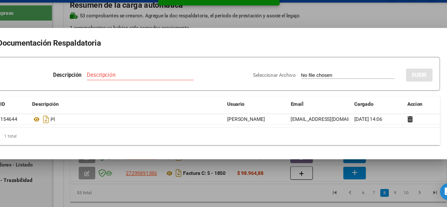
click at [298, 195] on div at bounding box center [223, 103] width 447 height 207
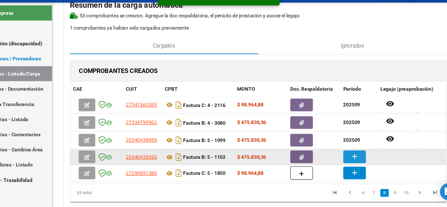
click at [347, 161] on mat-icon "add" at bounding box center [347, 161] width 8 height 8
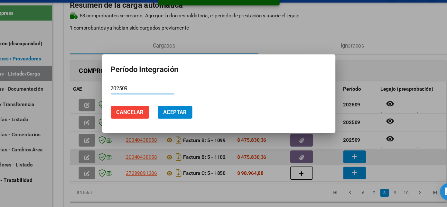
type input "202509"
click at [168, 115] on button "Aceptar" at bounding box center [184, 121] width 32 height 12
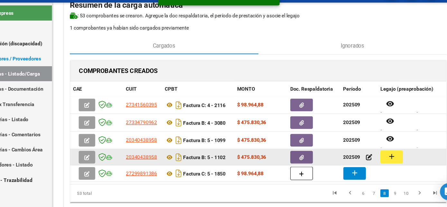
click at [381, 162] on mat-icon "add" at bounding box center [381, 161] width 8 height 8
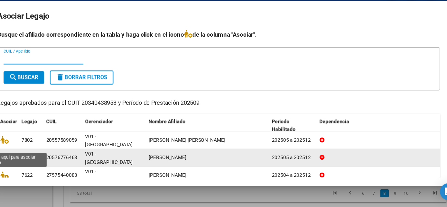
click at [27, 158] on icon at bounding box center [29, 161] width 8 height 7
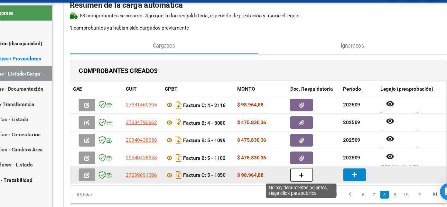
click at [299, 182] on button "button" at bounding box center [299, 178] width 21 height 12
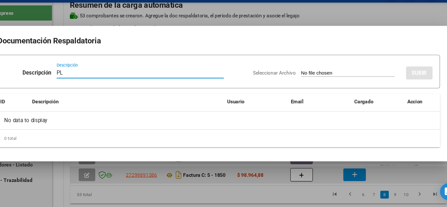
type input "PL"
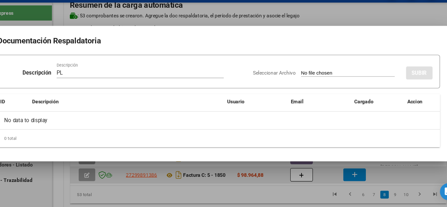
click at [299, 82] on input "Seleccionar Archivo" at bounding box center [341, 85] width 85 height 6
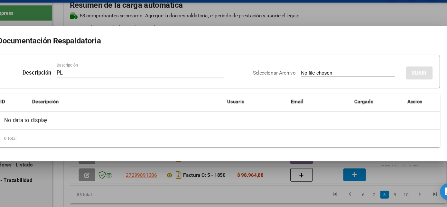
click at [264, 197] on div at bounding box center [223, 103] width 447 height 207
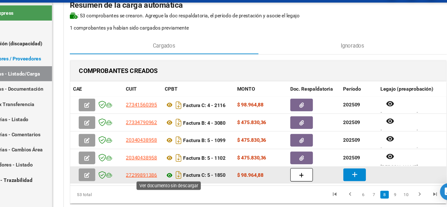
click at [178, 174] on icon at bounding box center [178, 178] width 8 height 8
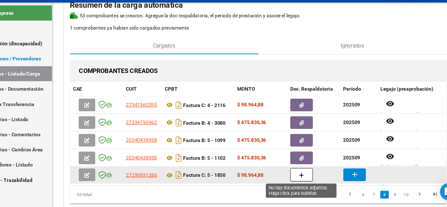
click at [297, 180] on icon "button" at bounding box center [299, 178] width 5 height 5
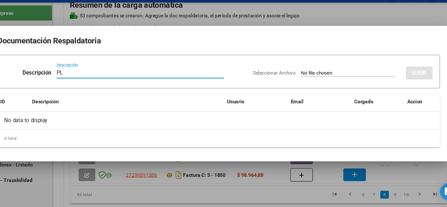
type input "PL"
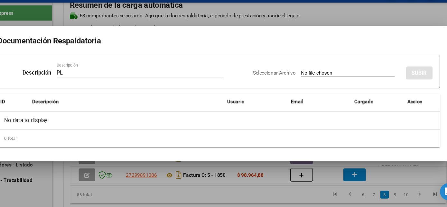
click at [299, 82] on input "Seleccionar Archivo" at bounding box center [341, 85] width 85 height 6
type input "C:\fakepath\PL5-1850 [PERSON_NAME] B PSP 09.pdf"
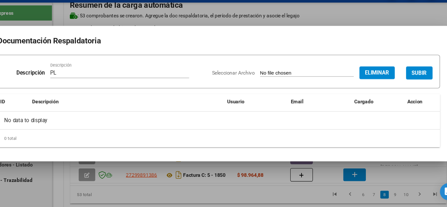
click at [404, 82] on span "SUBIR" at bounding box center [407, 85] width 14 height 6
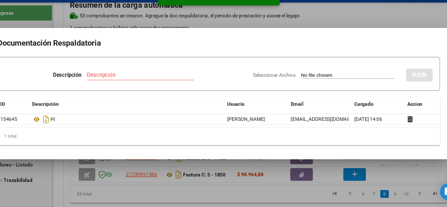
click at [273, 195] on div at bounding box center [223, 103] width 447 height 207
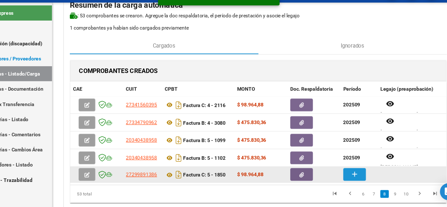
click at [347, 176] on mat-icon "add" at bounding box center [347, 177] width 8 height 8
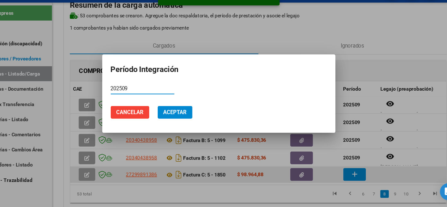
type input "202509"
click at [168, 115] on button "Aceptar" at bounding box center [184, 121] width 32 height 12
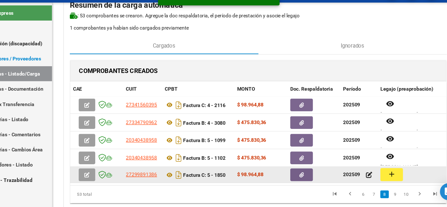
click at [387, 179] on button "add" at bounding box center [381, 178] width 21 height 12
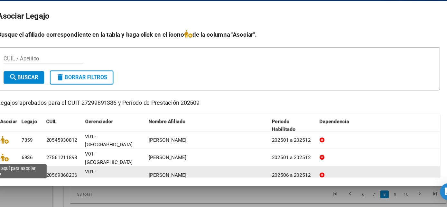
click at [26, 174] on icon at bounding box center [29, 177] width 8 height 7
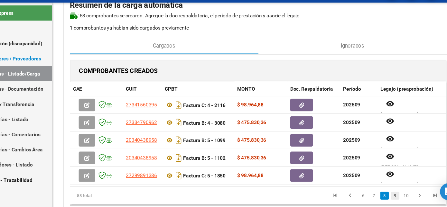
click at [385, 200] on link "9" at bounding box center [385, 196] width 8 height 7
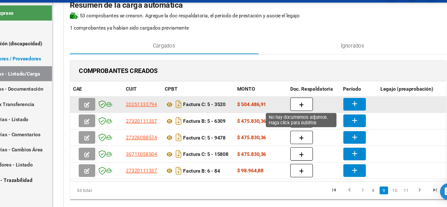
click at [299, 112] on icon "button" at bounding box center [299, 113] width 5 height 5
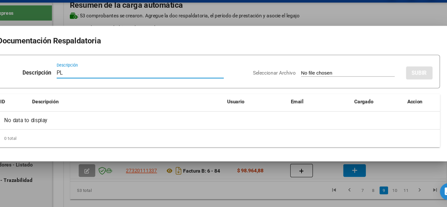
type input "PL"
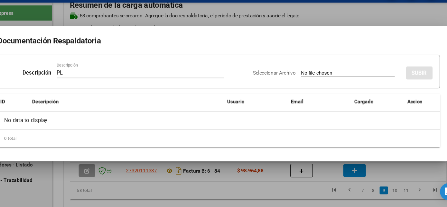
click at [299, 82] on input "Seleccionar Archivo" at bounding box center [341, 85] width 85 height 6
type input "C:\fakepath\PL 5-3520 FERNNADEZ G- Transporte - (Km) - 1 09.pdf"
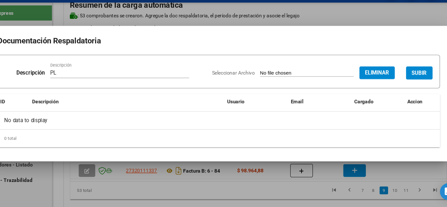
click at [407, 84] on span "SUBIR" at bounding box center [407, 85] width 14 height 6
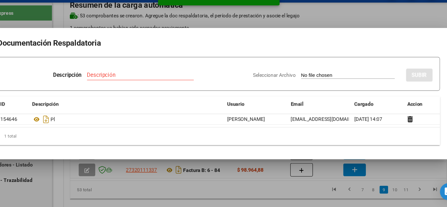
click at [307, 187] on div at bounding box center [223, 103] width 447 height 207
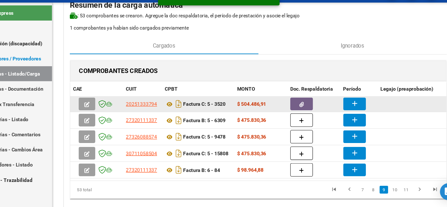
click at [349, 111] on mat-icon "add" at bounding box center [347, 113] width 8 height 8
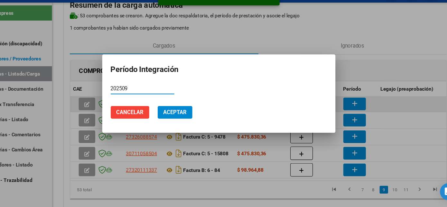
type input "202509"
click at [168, 115] on button "Aceptar" at bounding box center [184, 121] width 32 height 12
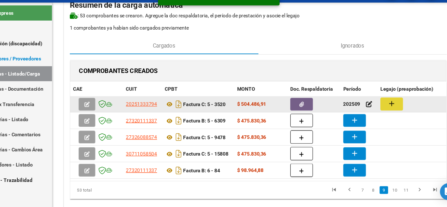
click at [376, 112] on button "add" at bounding box center [381, 113] width 21 height 12
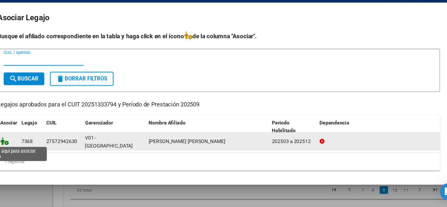
click at [31, 147] on icon at bounding box center [29, 147] width 8 height 7
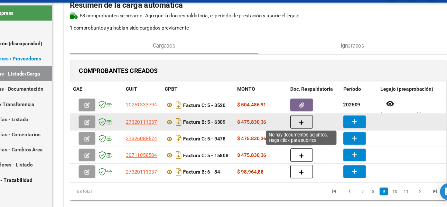
click at [303, 128] on button "button" at bounding box center [299, 129] width 21 height 12
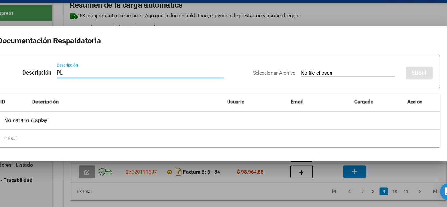
type input "PL"
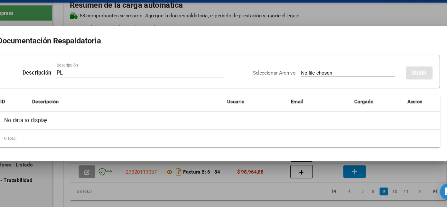
click at [299, 82] on input "Seleccionar Archivo" at bounding box center [341, 85] width 85 height 6
type input "C:\fakepath\PL 5-6309 [PERSON_NAME] 09.pdf"
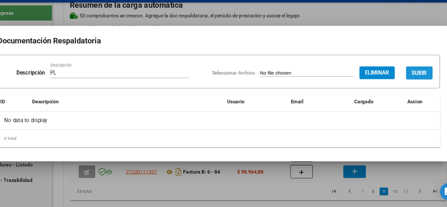
click at [406, 85] on span "SUBIR" at bounding box center [407, 85] width 14 height 6
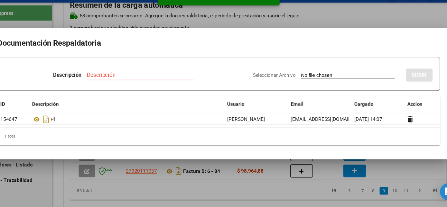
click at [279, 191] on div at bounding box center [223, 103] width 447 height 207
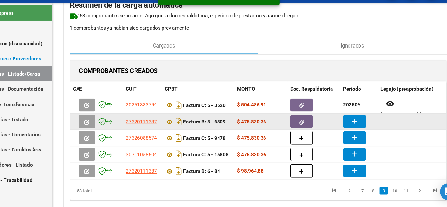
click at [347, 127] on mat-icon "add" at bounding box center [347, 129] width 8 height 8
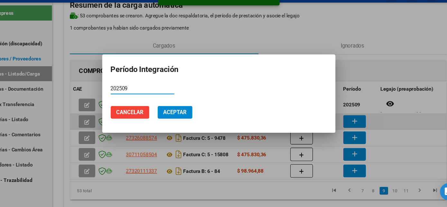
type input "202509"
click at [168, 115] on button "Aceptar" at bounding box center [184, 121] width 32 height 12
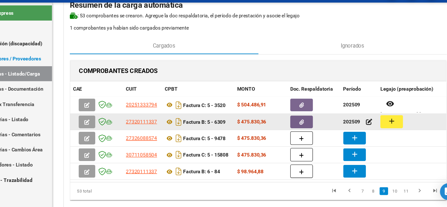
click at [382, 127] on mat-icon "add" at bounding box center [381, 129] width 8 height 8
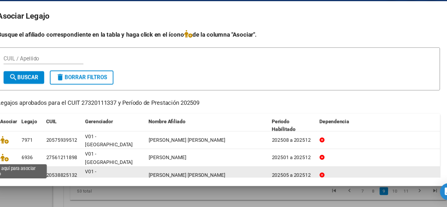
click at [28, 174] on icon at bounding box center [29, 177] width 8 height 7
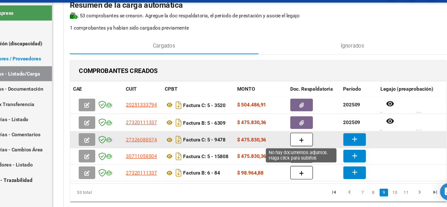
click at [296, 145] on button "button" at bounding box center [299, 145] width 21 height 12
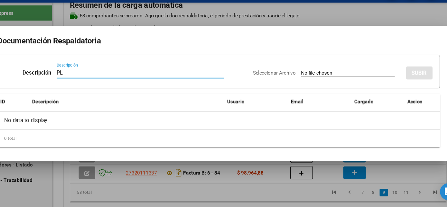
type input "PL"
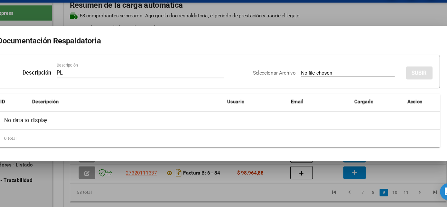
click at [299, 82] on input "Seleccionar Archivo" at bounding box center [341, 85] width 85 height 6
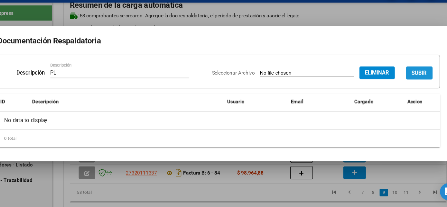
click at [409, 86] on span "SUBIR" at bounding box center [407, 85] width 14 height 6
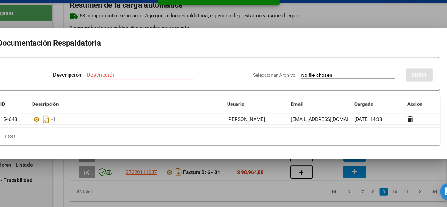
click at [286, 189] on div at bounding box center [223, 103] width 447 height 207
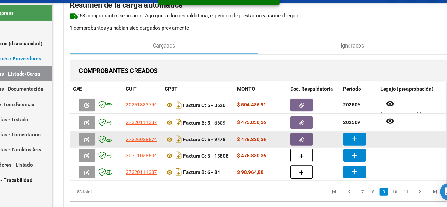
click at [346, 145] on mat-icon "add" at bounding box center [347, 145] width 8 height 8
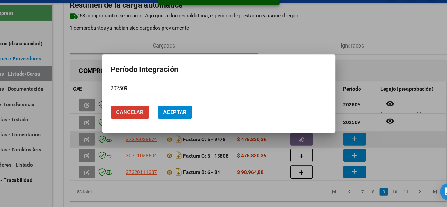
click at [168, 115] on button "Aceptar" at bounding box center [184, 121] width 32 height 12
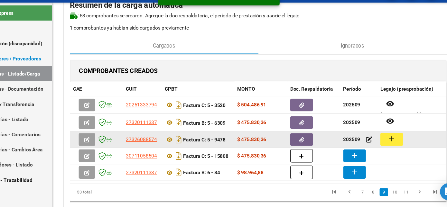
click at [386, 144] on button "add" at bounding box center [381, 145] width 21 height 12
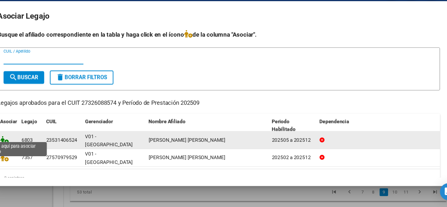
click at [30, 142] on icon at bounding box center [29, 145] width 8 height 7
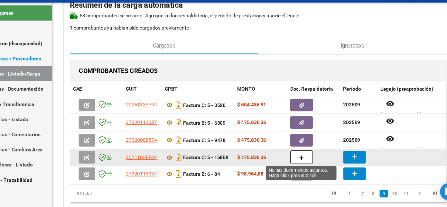
click at [300, 164] on button "button" at bounding box center [299, 161] width 21 height 12
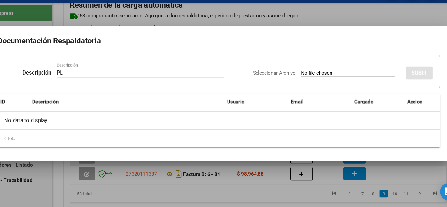
click at [299, 82] on input "Seleccionar Archivo" at bounding box center [341, 85] width 85 height 6
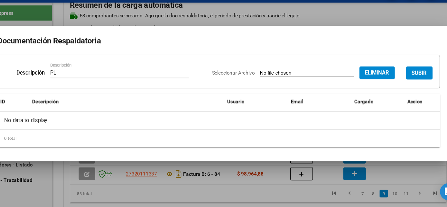
click at [408, 86] on span "SUBIR" at bounding box center [407, 85] width 14 height 6
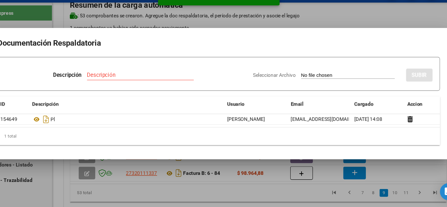
click at [295, 202] on div at bounding box center [223, 103] width 447 height 207
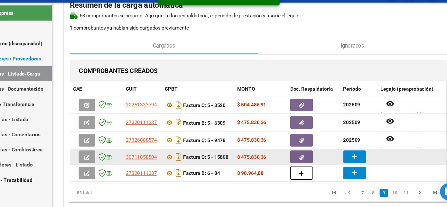
click at [345, 161] on mat-icon "add" at bounding box center [347, 161] width 8 height 8
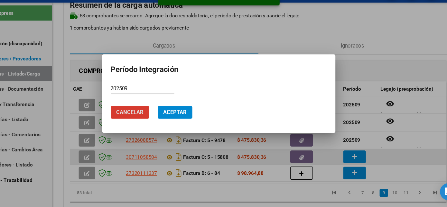
click at [168, 115] on button "Aceptar" at bounding box center [184, 121] width 32 height 12
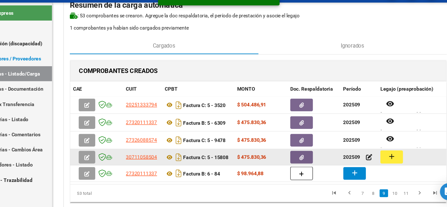
click at [376, 161] on button "add" at bounding box center [381, 161] width 21 height 12
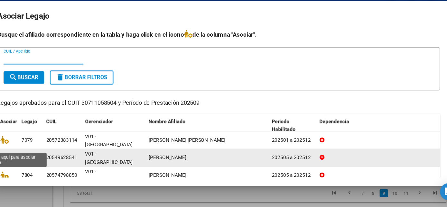
click at [30, 158] on icon at bounding box center [29, 161] width 8 height 7
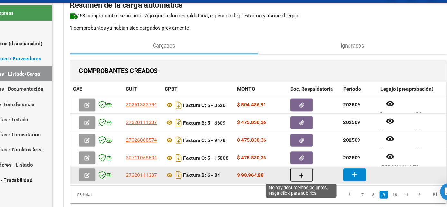
click at [298, 178] on icon "button" at bounding box center [299, 178] width 5 height 5
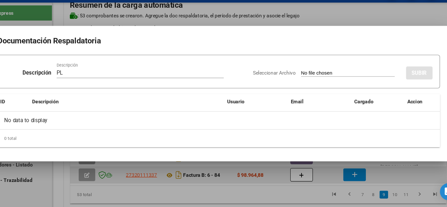
click at [299, 82] on input "Seleccionar Archivo" at bounding box center [341, 85] width 85 height 6
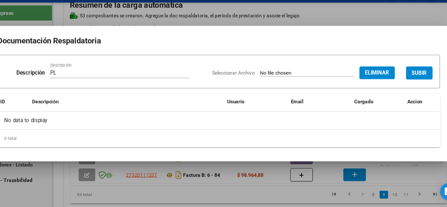
click at [402, 82] on span "SUBIR" at bounding box center [407, 85] width 14 height 6
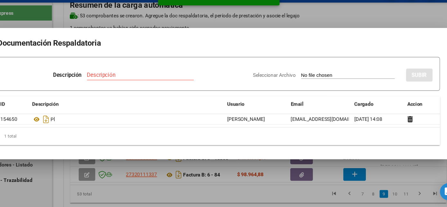
click at [282, 199] on div at bounding box center [223, 103] width 447 height 207
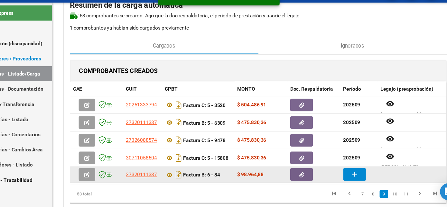
click at [352, 174] on button "add" at bounding box center [347, 178] width 21 height 12
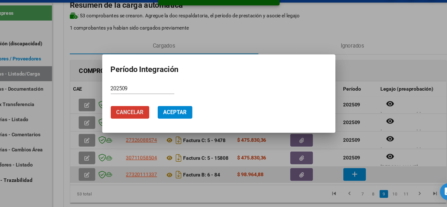
click at [168, 115] on button "Aceptar" at bounding box center [184, 121] width 32 height 12
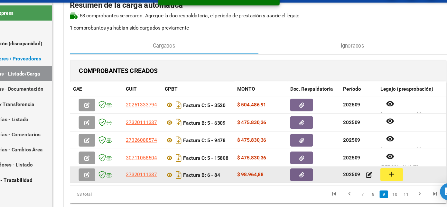
click at [373, 176] on button "add" at bounding box center [381, 178] width 21 height 12
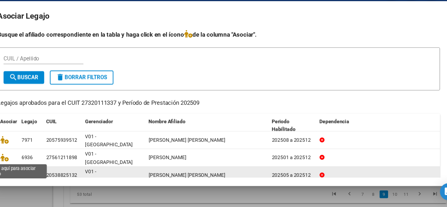
click at [28, 174] on icon at bounding box center [29, 177] width 8 height 7
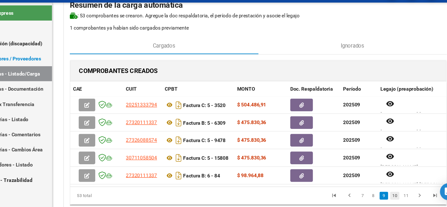
click at [387, 200] on link "10" at bounding box center [384, 196] width 8 height 7
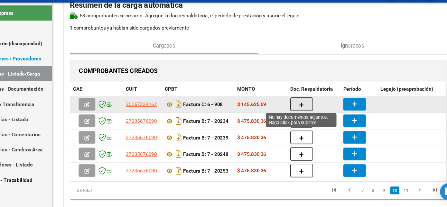
click at [306, 111] on button "button" at bounding box center [299, 113] width 21 height 12
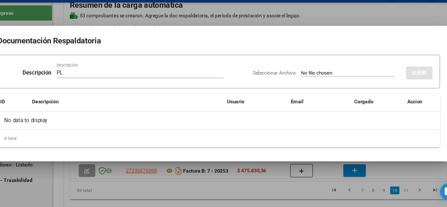
click at [299, 82] on input "Seleccionar Archivo" at bounding box center [341, 85] width 85 height 6
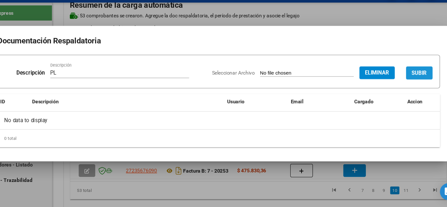
click at [400, 82] on span "SUBIR" at bounding box center [407, 85] width 14 height 6
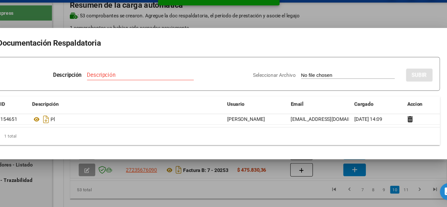
click at [296, 193] on div at bounding box center [223, 103] width 447 height 207
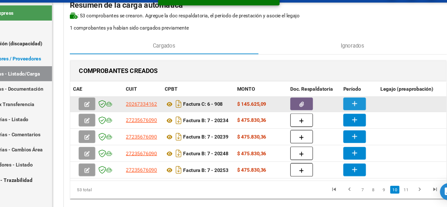
click at [345, 110] on mat-icon "add" at bounding box center [347, 113] width 8 height 8
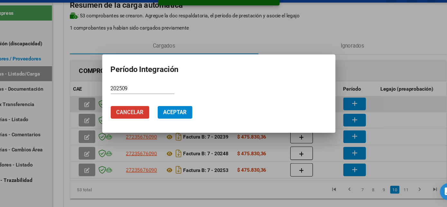
click at [168, 115] on button "Aceptar" at bounding box center [184, 121] width 32 height 12
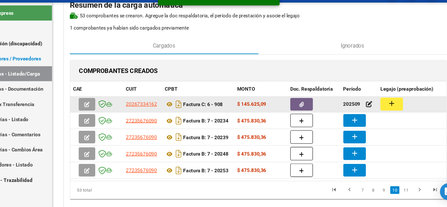
click at [384, 114] on mat-icon "add" at bounding box center [381, 113] width 8 height 8
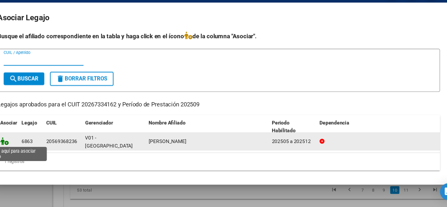
click at [26, 147] on icon at bounding box center [29, 147] width 8 height 7
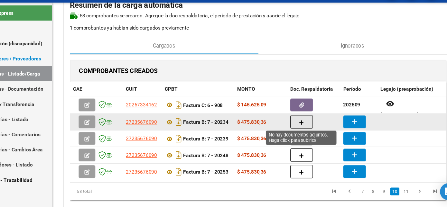
click at [298, 129] on icon "button" at bounding box center [299, 129] width 5 height 5
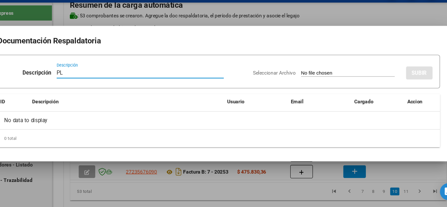
click at [299, 82] on input "Seleccionar Archivo" at bounding box center [341, 85] width 85 height 6
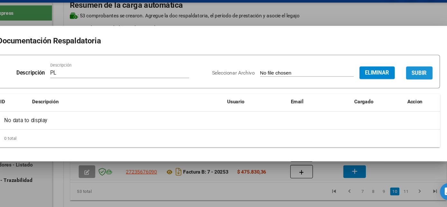
click at [400, 82] on span "SUBIR" at bounding box center [407, 85] width 14 height 6
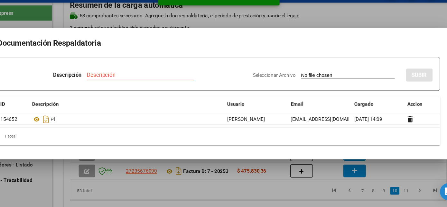
click at [305, 195] on div at bounding box center [223, 103] width 447 height 207
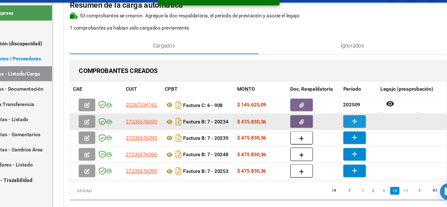
click at [348, 128] on mat-icon "add" at bounding box center [347, 129] width 8 height 8
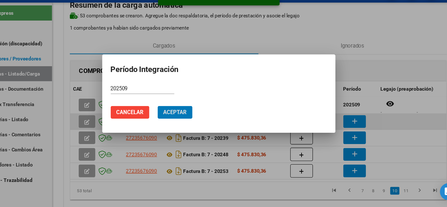
click at [168, 115] on button "Aceptar" at bounding box center [184, 121] width 32 height 12
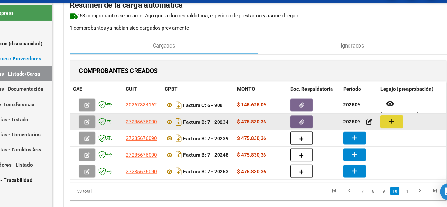
click at [382, 133] on button "add" at bounding box center [381, 129] width 21 height 12
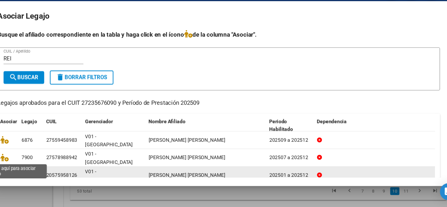
click at [29, 174] on icon at bounding box center [29, 177] width 8 height 7
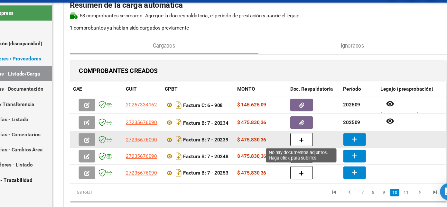
click at [299, 147] on icon "button" at bounding box center [299, 146] width 5 height 5
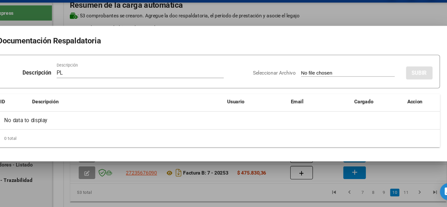
click at [299, 82] on input "Seleccionar Archivo" at bounding box center [341, 85] width 85 height 6
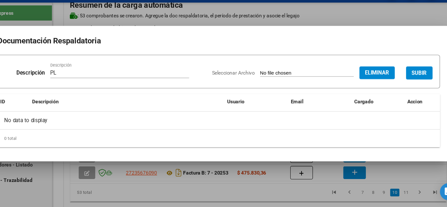
click at [411, 82] on span "SUBIR" at bounding box center [407, 85] width 14 height 6
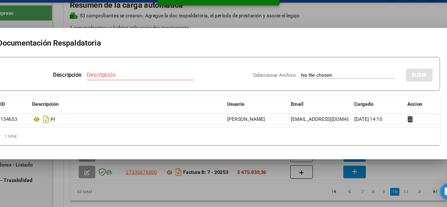
click at [296, 193] on div at bounding box center [223, 103] width 447 height 207
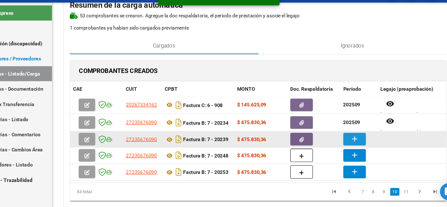
click at [340, 145] on button "add" at bounding box center [347, 145] width 21 height 12
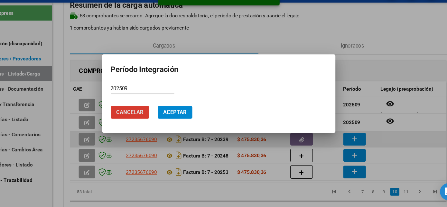
click at [168, 115] on button "Aceptar" at bounding box center [184, 121] width 32 height 12
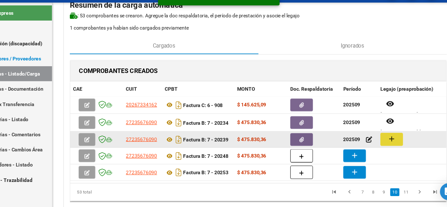
click at [383, 144] on mat-icon "add" at bounding box center [381, 145] width 8 height 8
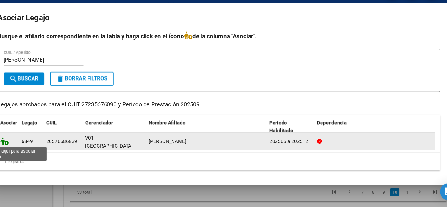
click at [30, 146] on icon at bounding box center [29, 147] width 8 height 7
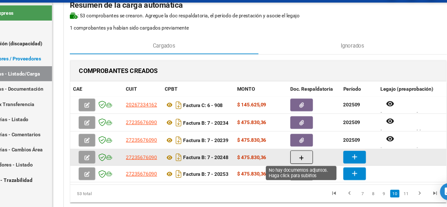
click at [296, 164] on button "button" at bounding box center [299, 161] width 21 height 12
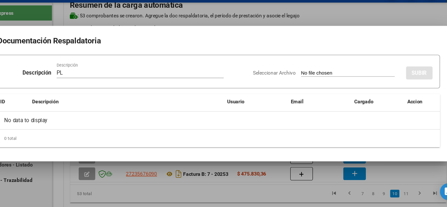
click at [299, 82] on input "Seleccionar Archivo" at bounding box center [341, 85] width 85 height 6
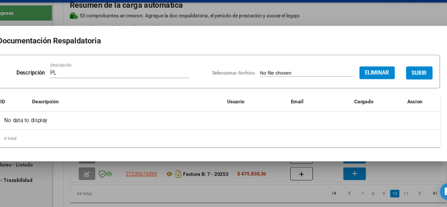
click at [408, 80] on button "SUBIR" at bounding box center [406, 85] width 24 height 12
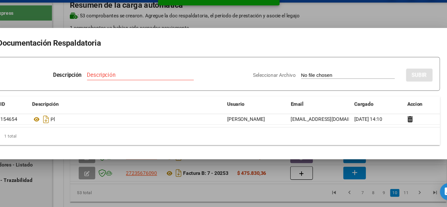
click at [296, 193] on div at bounding box center [223, 103] width 447 height 207
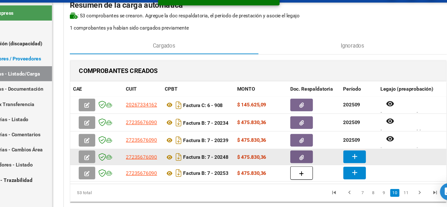
click at [346, 159] on mat-icon "add" at bounding box center [347, 161] width 8 height 8
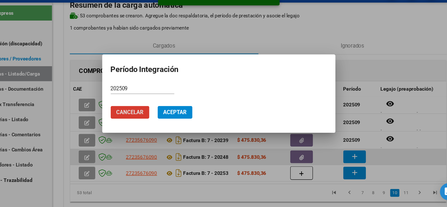
click at [168, 115] on button "Aceptar" at bounding box center [184, 121] width 32 height 12
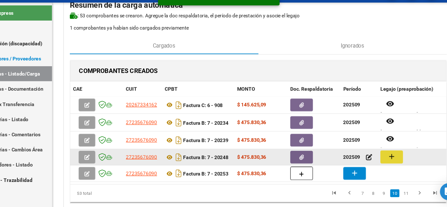
click at [384, 162] on mat-icon "add" at bounding box center [381, 161] width 8 height 8
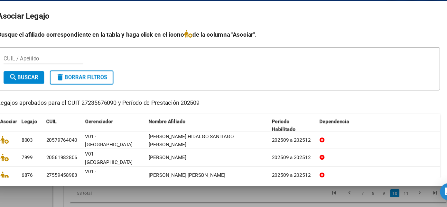
drag, startPoint x: 68, startPoint y: 164, endPoint x: 86, endPoint y: 72, distance: 93.4
click at [86, 72] on div "Busque el afiliado correspondiente en la tabla y haga click en el ícono de la c…" at bounding box center [223, 141] width 403 height 191
click at [63, 70] on input "CUIL / Apellido" at bounding box center [64, 72] width 73 height 6
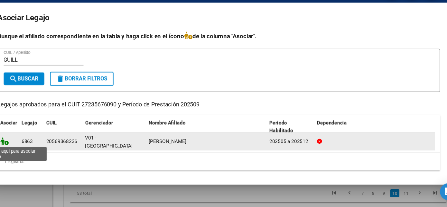
click at [30, 146] on icon at bounding box center [29, 147] width 8 height 7
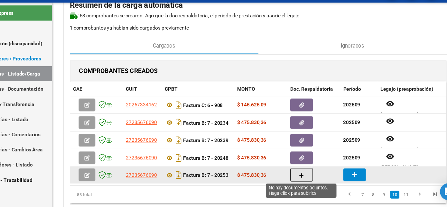
click at [297, 176] on icon "button" at bounding box center [299, 178] width 5 height 5
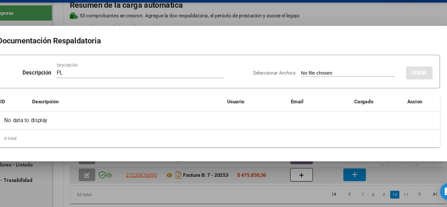
click at [299, 82] on input "Seleccionar Archivo" at bounding box center [341, 85] width 85 height 6
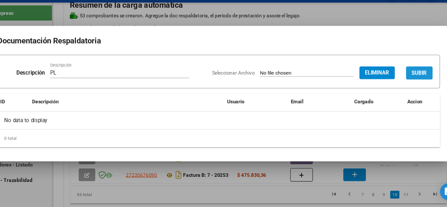
click at [405, 82] on span "SUBIR" at bounding box center [407, 85] width 14 height 6
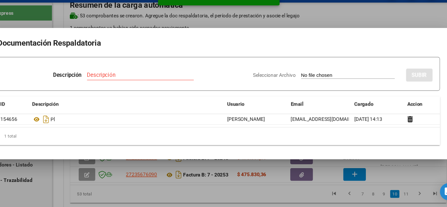
click at [287, 199] on div at bounding box center [223, 103] width 447 height 207
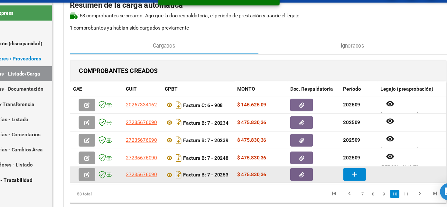
click at [343, 178] on mat-icon "add" at bounding box center [347, 177] width 8 height 8
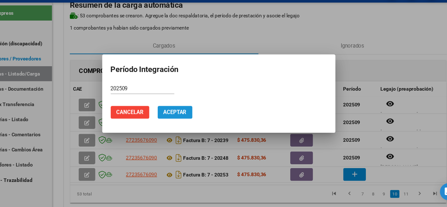
click at [186, 120] on span "Aceptar" at bounding box center [183, 121] width 21 height 6
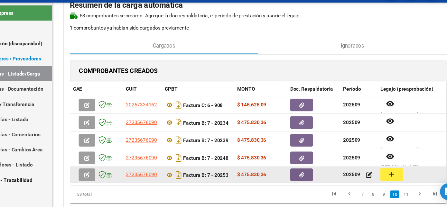
click at [389, 174] on button "add" at bounding box center [381, 178] width 21 height 12
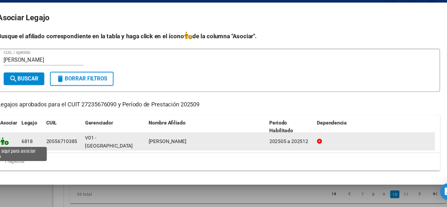
click at [28, 148] on icon at bounding box center [29, 147] width 8 height 7
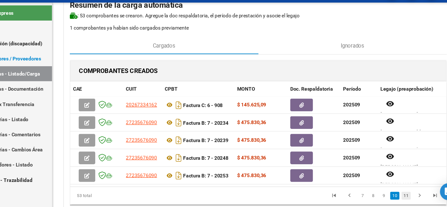
click at [393, 200] on link "11" at bounding box center [394, 196] width 8 height 7
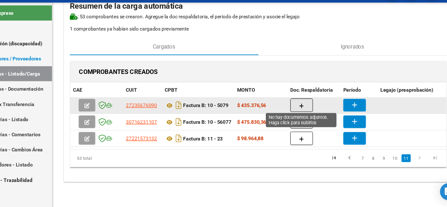
click at [296, 115] on button "button" at bounding box center [299, 114] width 21 height 12
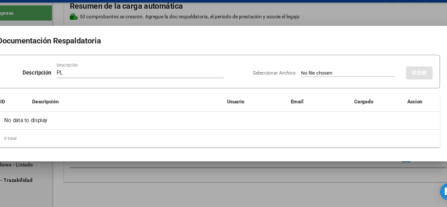
click at [299, 82] on input "Seleccionar Archivo" at bounding box center [341, 85] width 85 height 6
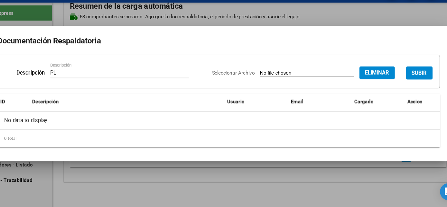
click at [407, 85] on span "SUBIR" at bounding box center [407, 85] width 14 height 6
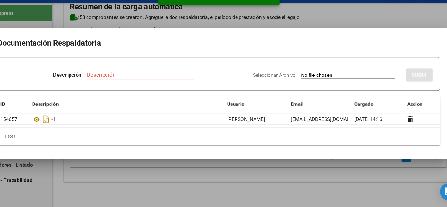
click at [297, 188] on div at bounding box center [223, 103] width 447 height 207
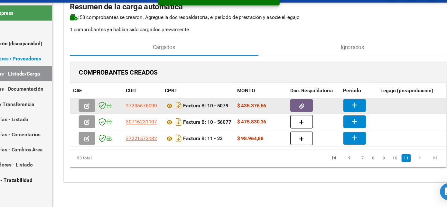
click at [349, 113] on mat-icon "add" at bounding box center [347, 114] width 8 height 8
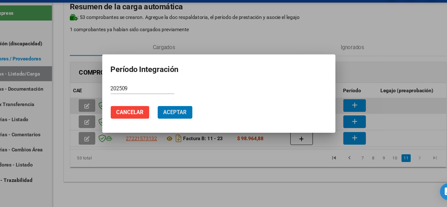
click at [168, 115] on button "Aceptar" at bounding box center [184, 121] width 32 height 12
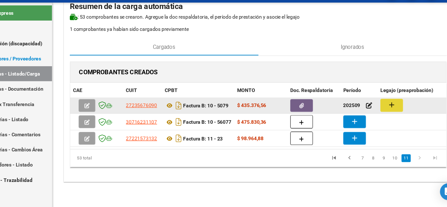
click at [387, 112] on button "add" at bounding box center [381, 114] width 21 height 12
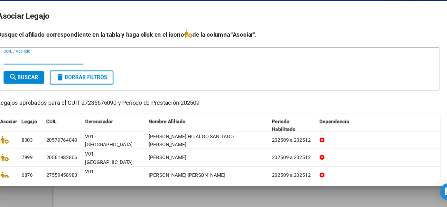
click at [336, 193] on div at bounding box center [223, 103] width 447 height 207
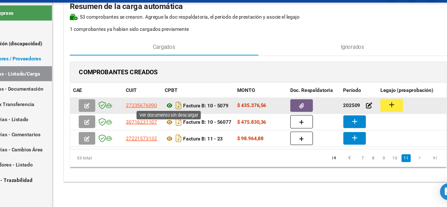
click at [177, 113] on icon at bounding box center [178, 115] width 8 height 8
click at [385, 110] on button "add" at bounding box center [381, 114] width 21 height 12
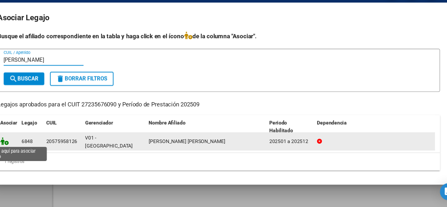
click at [28, 149] on icon at bounding box center [29, 147] width 8 height 7
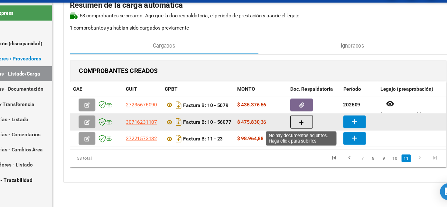
click at [299, 129] on icon "button" at bounding box center [299, 129] width 5 height 5
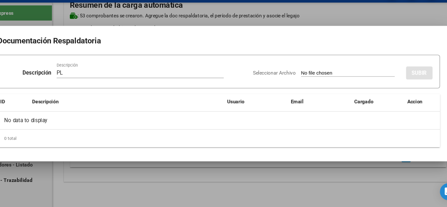
click at [299, 82] on input "Seleccionar Archivo" at bounding box center [341, 85] width 85 height 6
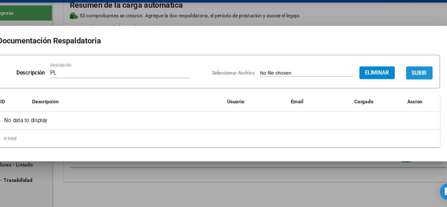
click at [410, 85] on span "SUBIR" at bounding box center [407, 85] width 14 height 6
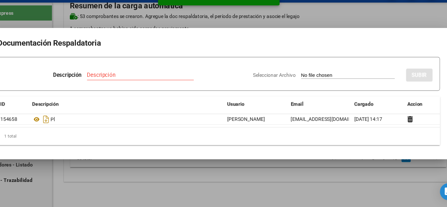
click at [291, 183] on div at bounding box center [223, 103] width 447 height 207
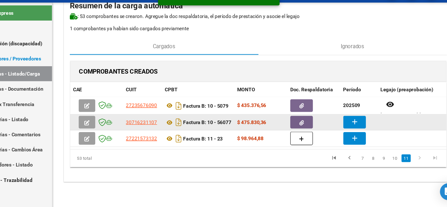
click at [345, 130] on mat-icon "add" at bounding box center [347, 130] width 8 height 8
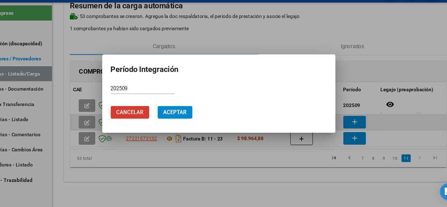
click at [168, 115] on button "Aceptar" at bounding box center [184, 121] width 32 height 12
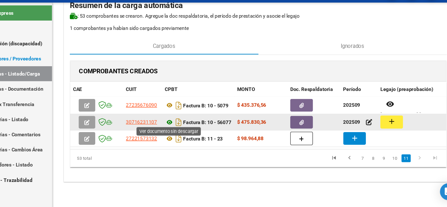
click at [177, 128] on icon at bounding box center [178, 130] width 8 height 8
click at [386, 128] on button "add" at bounding box center [381, 130] width 21 height 12
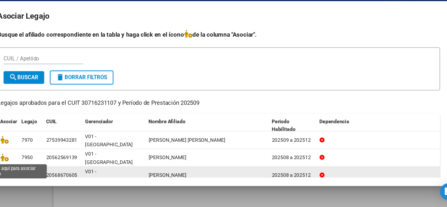
click at [29, 174] on icon at bounding box center [29, 177] width 8 height 7
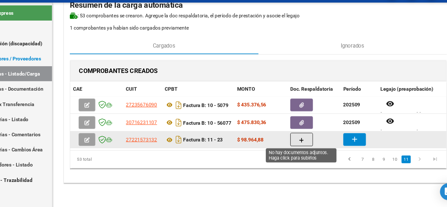
click at [296, 146] on button "button" at bounding box center [299, 145] width 21 height 12
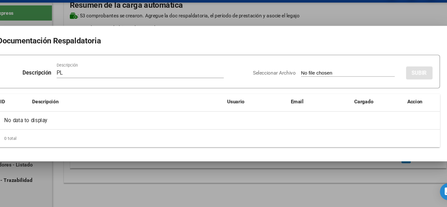
click at [299, 82] on input "Seleccionar Archivo" at bounding box center [341, 85] width 85 height 6
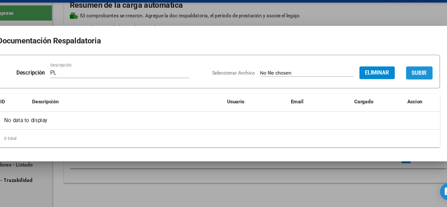
click at [404, 85] on span "SUBIR" at bounding box center [407, 85] width 14 height 6
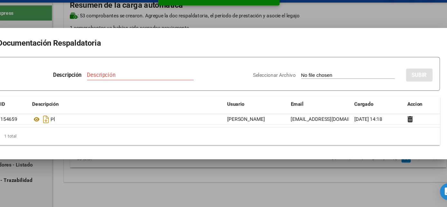
click at [278, 189] on div at bounding box center [223, 103] width 447 height 207
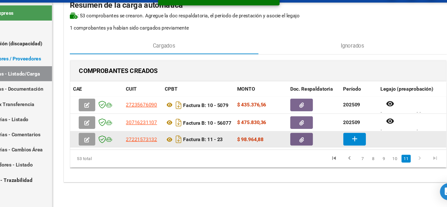
click at [345, 142] on mat-icon "add" at bounding box center [347, 145] width 8 height 8
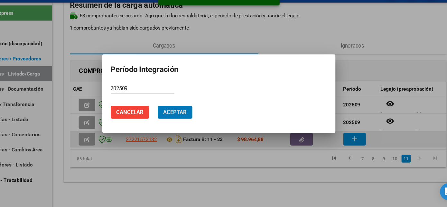
click at [168, 115] on button "Aceptar" at bounding box center [184, 121] width 32 height 12
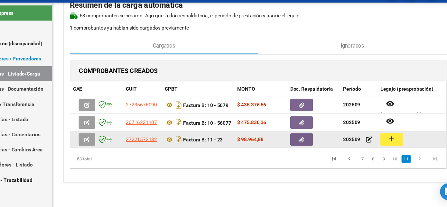
click at [388, 146] on button "add" at bounding box center [381, 145] width 21 height 12
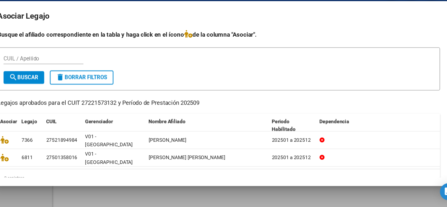
click at [214, 199] on div at bounding box center [223, 103] width 447 height 207
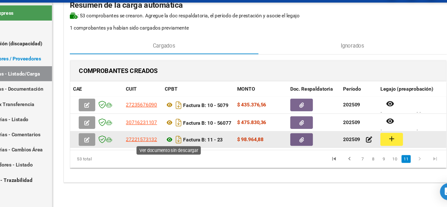
click at [178, 143] on icon at bounding box center [178, 146] width 8 height 8
click at [379, 142] on mat-icon "add" at bounding box center [381, 145] width 8 height 8
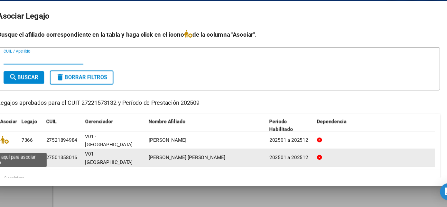
click at [27, 158] on icon at bounding box center [29, 161] width 8 height 7
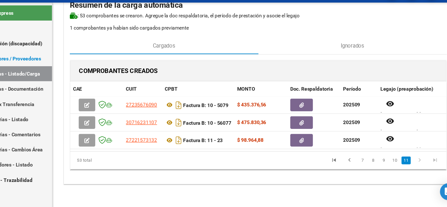
click at [406, 168] on icon "go to next page" at bounding box center [406, 165] width 8 height 8
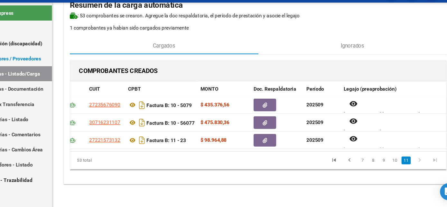
drag, startPoint x: 419, startPoint y: 43, endPoint x: 418, endPoint y: 84, distance: 40.2
click at [418, 84] on div "CARGA MASIVA DE COMPROBANTES Area: Integración Finalizar Resumen de la carga au…" at bounding box center [259, 83] width 354 height 206
drag, startPoint x: 418, startPoint y: 84, endPoint x: 397, endPoint y: 33, distance: 54.7
click at [397, 33] on p ": 53 comprobantes se crearon. Agregue la doc respaldatoria , el período de pres…" at bounding box center [259, 32] width 343 height 7
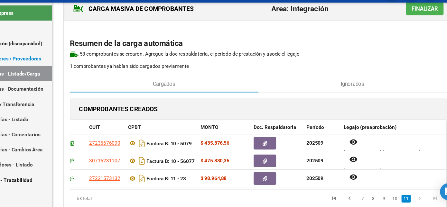
scroll to position [4, 0]
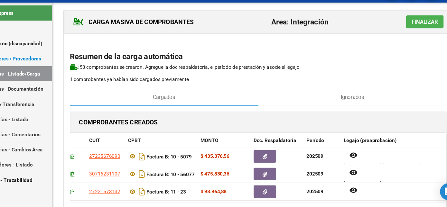
click at [408, 37] on span "Finalizar" at bounding box center [412, 38] width 24 height 6
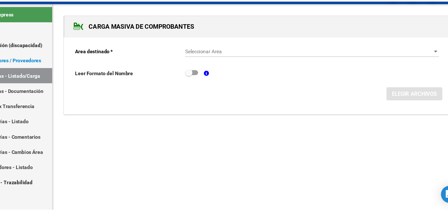
scroll to position [0, 0]
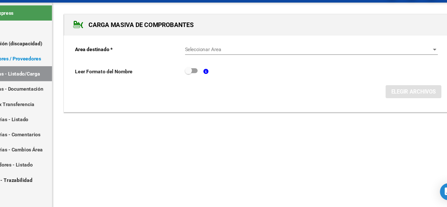
click at [157, 135] on div "CARGA MASIVA DE COMPROBANTES Area destinado * Seleccionar Area Seleccionar Area…" at bounding box center [259, 82] width 375 height 123
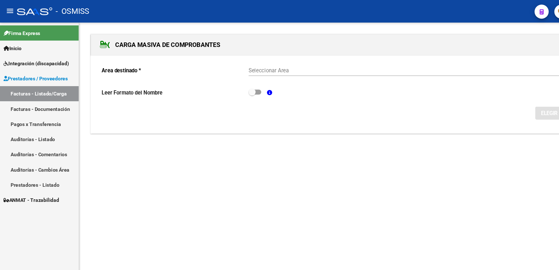
click at [331, 173] on mat-sidenav-content "CARGA MASIVA DE COMPROBANTES Area destinado * Seleccionar Area Seleccionar Area…" at bounding box center [315, 146] width 487 height 250
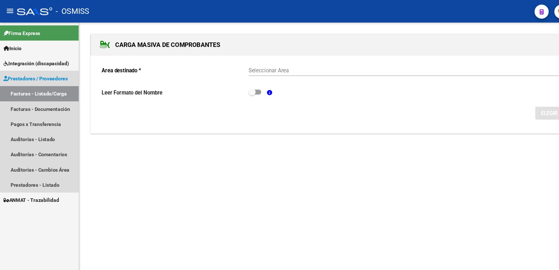
click at [53, 85] on link "Facturas - Listado/Carga" at bounding box center [36, 86] width 72 height 14
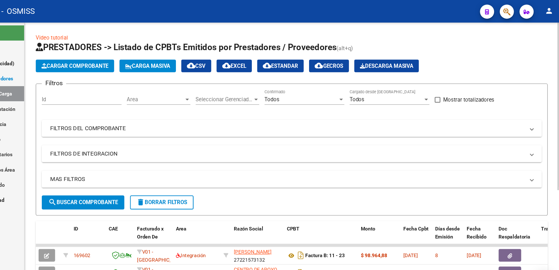
drag, startPoint x: 509, startPoint y: 31, endPoint x: 559, endPoint y: 74, distance: 65.7
click at [447, 74] on html "menu - OSMISS person Firma Express Inicio Instructivos Contacto OS Integración …" at bounding box center [279, 135] width 559 height 270
drag, startPoint x: 559, startPoint y: 74, endPoint x: 557, endPoint y: 95, distance: 21.3
click at [447, 95] on div "Video tutorial PRESTADORES -> Listado de CPBTs Emitidos por Prestadores / Prove…" at bounding box center [315, 223] width 487 height 405
click at [439, 91] on div at bounding box center [439, 90] width 6 height 5
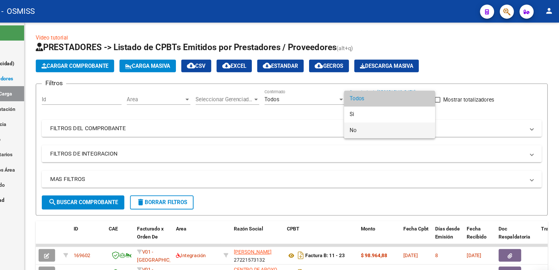
click at [381, 119] on span "No" at bounding box center [405, 119] width 73 height 14
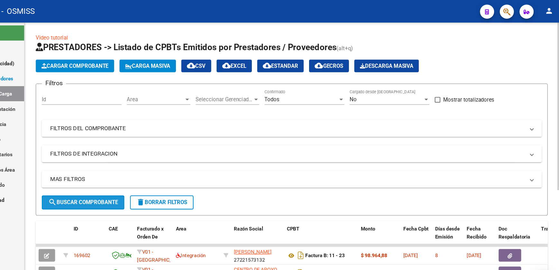
click at [159, 183] on button "search Buscar Comprobante" at bounding box center [125, 184] width 75 height 13
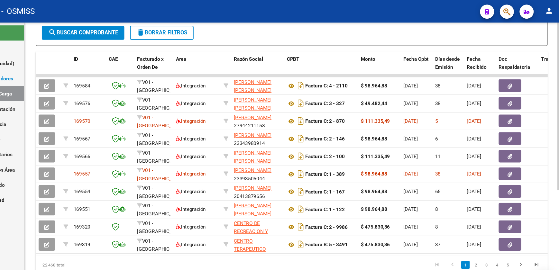
scroll to position [158, 0]
click at [447, 207] on html "menu - OSMISS person Firma Express Inicio Instructivos Contacto OS Integración …" at bounding box center [279, 135] width 559 height 270
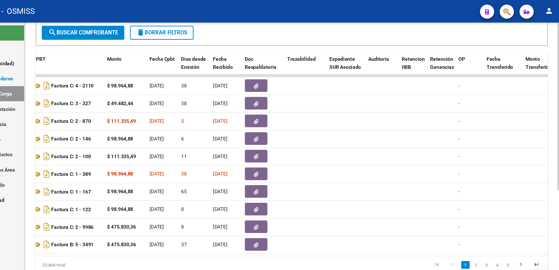
scroll to position [0, 0]
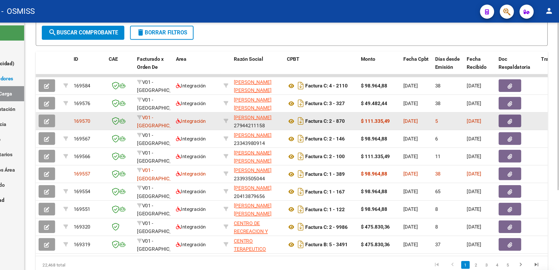
click at [89, 105] on button "button" at bounding box center [92, 111] width 15 height 12
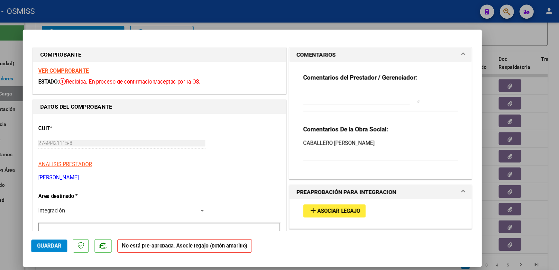
click at [390, 89] on textarea at bounding box center [379, 87] width 106 height 13
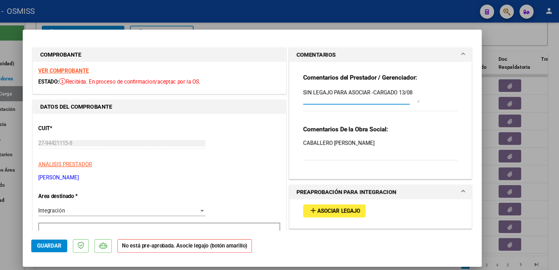
click at [103, 207] on span "Guardar" at bounding box center [94, 224] width 23 height 6
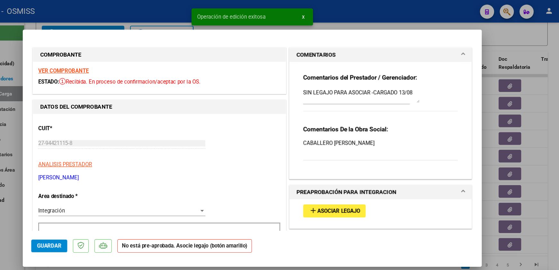
click at [63, 207] on div at bounding box center [279, 135] width 559 height 270
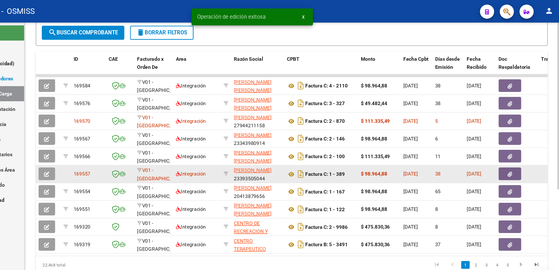
click at [92, 157] on icon "button" at bounding box center [92, 159] width 5 height 5
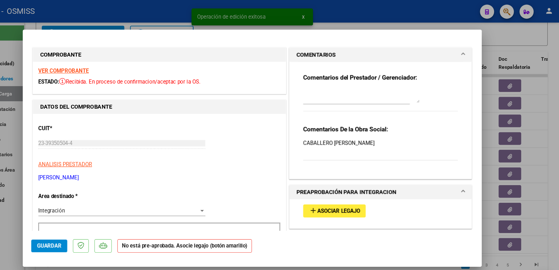
click at [351, 90] on textarea at bounding box center [379, 87] width 106 height 13
paste textarea "SIN LEGAJO PARA ASOCIAR -CARGADO 13/08"
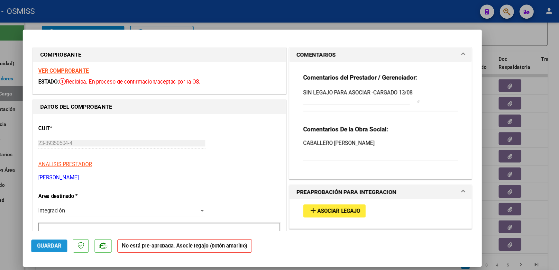
click at [95, 207] on span "Guardar" at bounding box center [94, 224] width 23 height 6
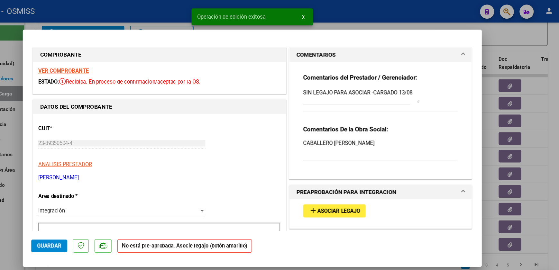
click at [62, 207] on div at bounding box center [279, 135] width 559 height 270
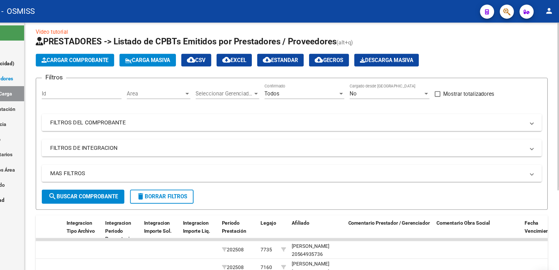
scroll to position [4, 0]
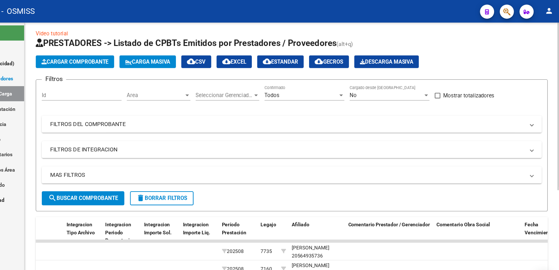
click at [447, 79] on div at bounding box center [559, 99] width 2 height 153
click at [437, 86] on div at bounding box center [438, 87] width 3 height 2
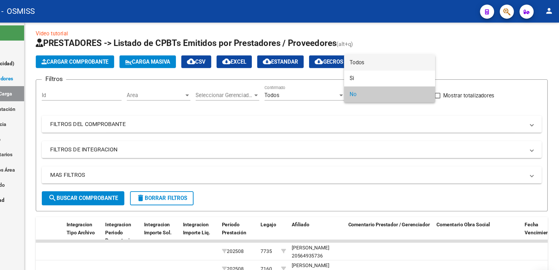
click at [410, 59] on span "Todos" at bounding box center [405, 57] width 73 height 14
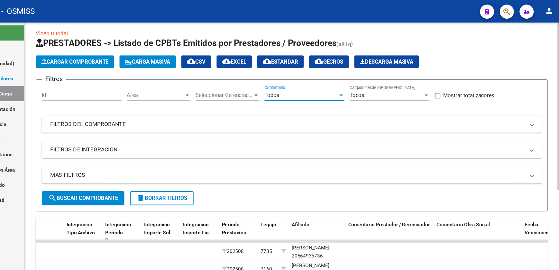
click at [354, 84] on div "Todos" at bounding box center [324, 87] width 67 height 6
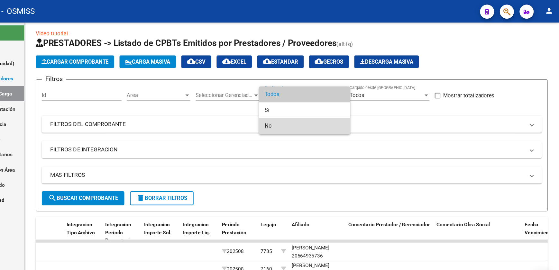
click at [304, 114] on span "No" at bounding box center [327, 115] width 73 height 14
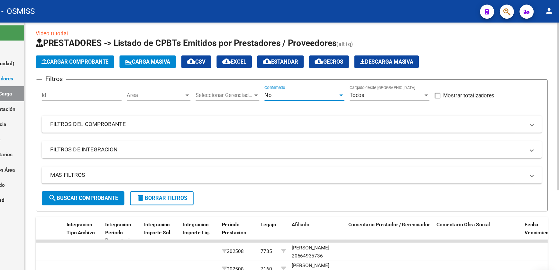
click at [121, 175] on button "search Buscar Comprobante" at bounding box center [125, 180] width 75 height 13
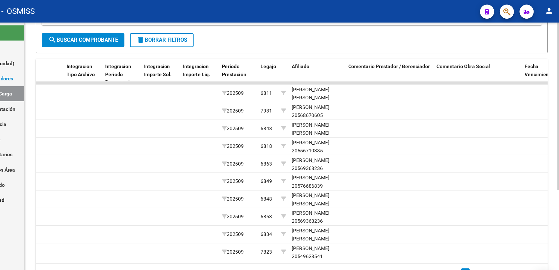
scroll to position [156, 0]
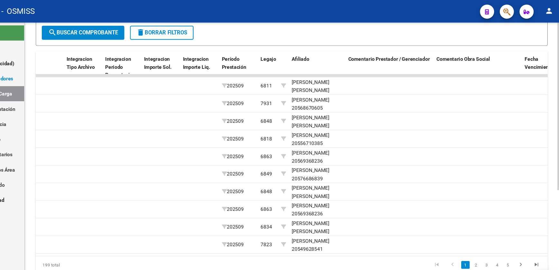
click at [447, 181] on html "menu - OSMISS person Firma Express Inicio Instructivos Contacto OS Integración …" at bounding box center [279, 135] width 559 height 270
click at [447, 207] on link "2" at bounding box center [484, 241] width 8 height 7
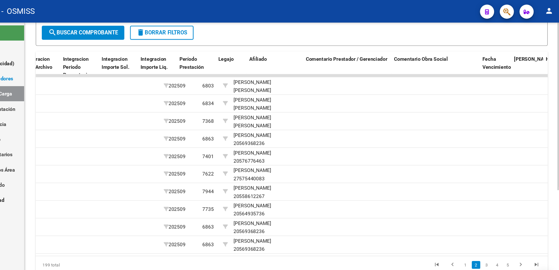
scroll to position [0, 782]
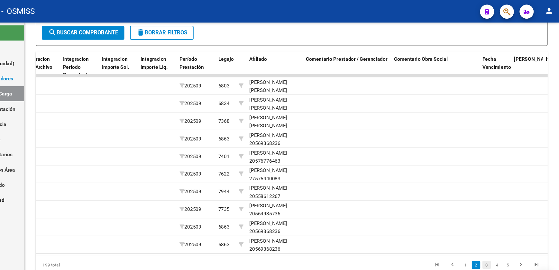
click at [447, 207] on link "3" at bounding box center [494, 241] width 8 height 7
click at [447, 207] on link "4" at bounding box center [503, 241] width 8 height 7
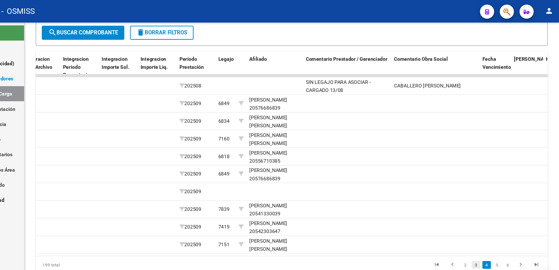
click at [447, 207] on link "3" at bounding box center [484, 241] width 8 height 7
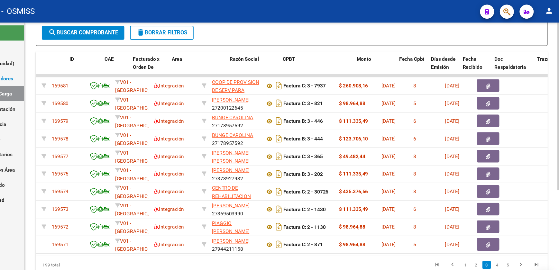
scroll to position [0, 0]
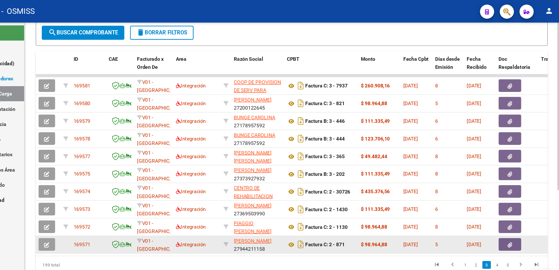
click at [94, 207] on icon "button" at bounding box center [92, 223] width 5 height 5
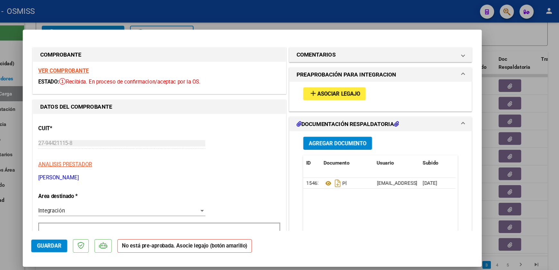
click at [119, 64] on strong "VER COMPROBANTE" at bounding box center [108, 65] width 46 height 6
click at [352, 51] on h1 "COMENTARIOS" at bounding box center [338, 50] width 36 height 8
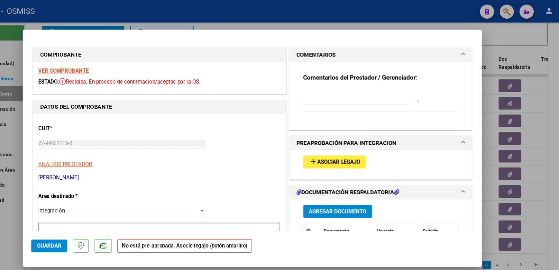
click at [329, 91] on textarea at bounding box center [379, 87] width 106 height 13
paste textarea "SIN LEGAJO PARA ASOCIAR -CARGADO 13/08"
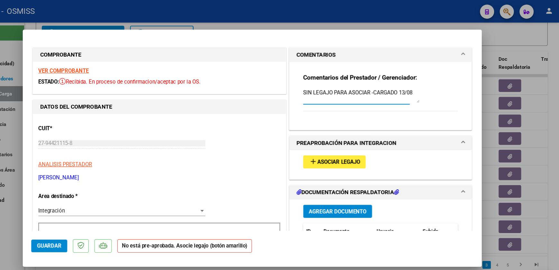
click at [99, 207] on span "Guardar" at bounding box center [94, 224] width 23 height 6
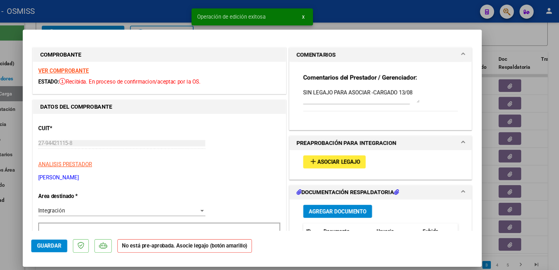
click at [58, 202] on div at bounding box center [279, 135] width 559 height 270
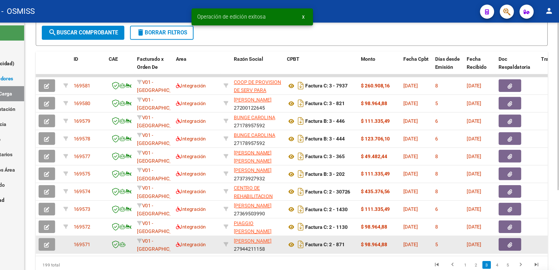
click at [92, 207] on icon "button" at bounding box center [92, 223] width 5 height 5
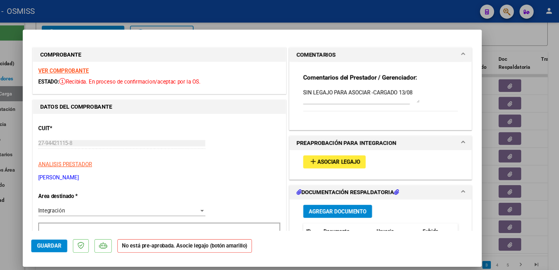
click at [96, 207] on span "Guardar" at bounding box center [94, 224] width 23 height 6
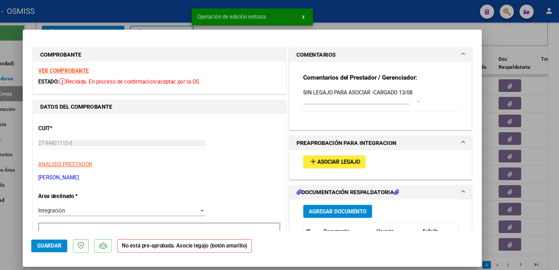
click at [61, 207] on div at bounding box center [279, 135] width 559 height 270
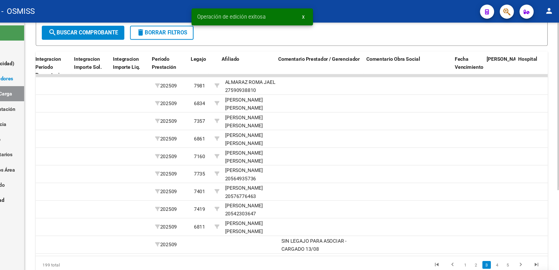
scroll to position [0, 807]
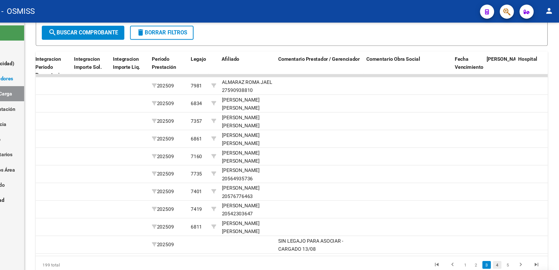
click at [447, 207] on link "4" at bounding box center [503, 241] width 8 height 7
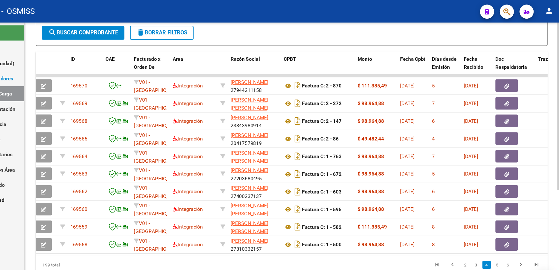
scroll to position [0, 0]
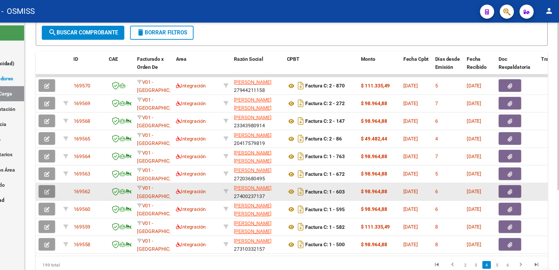
click at [95, 171] on button "button" at bounding box center [92, 175] width 15 height 12
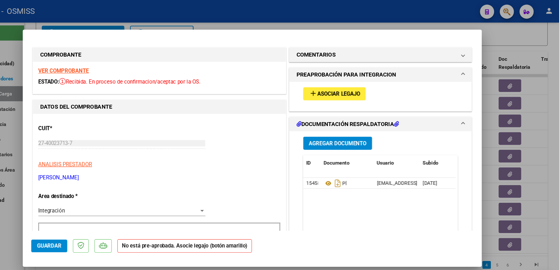
click at [116, 65] on strong "VER COMPROBANTE" at bounding box center [108, 65] width 46 height 6
click at [374, 51] on mat-panel-title "COMENTARIOS" at bounding box center [393, 50] width 146 height 8
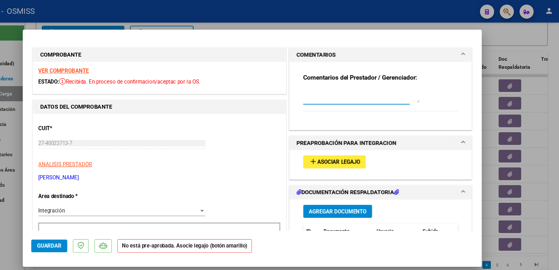
click at [350, 93] on textarea at bounding box center [379, 87] width 106 height 13
paste textarea "SIN LEGAJO PARA ASOCIAR -CARGADO 13/08"
click at [415, 86] on textarea "SIN LEGAJO PARA ASOCIAR -CARGADO 13/08" at bounding box center [379, 87] width 106 height 13
click at [95, 207] on span "Guardar" at bounding box center [94, 224] width 23 height 6
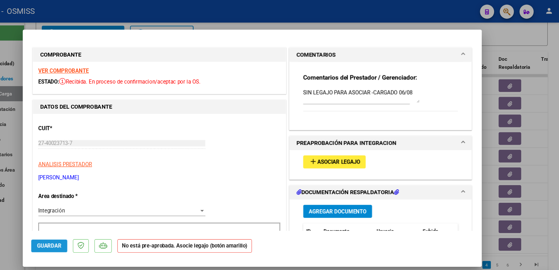
click at [102, 207] on span "Guardar" at bounding box center [94, 224] width 23 height 6
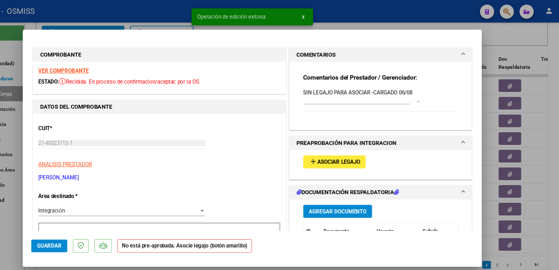
click at [57, 206] on div at bounding box center [279, 135] width 559 height 270
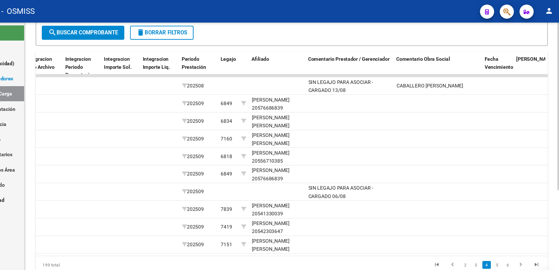
scroll to position [0, 781]
click at [447, 207] on link "5" at bounding box center [503, 241] width 8 height 7
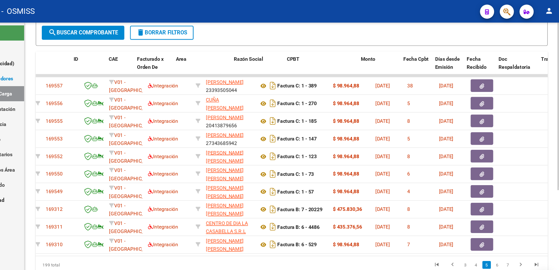
scroll to position [0, 0]
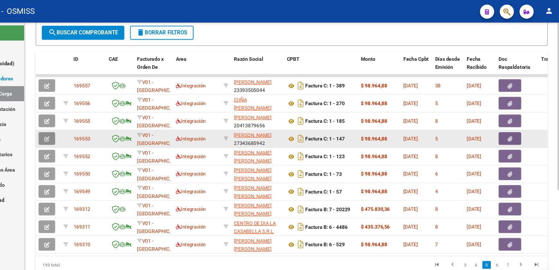
click at [95, 121] on button "button" at bounding box center [92, 127] width 15 height 12
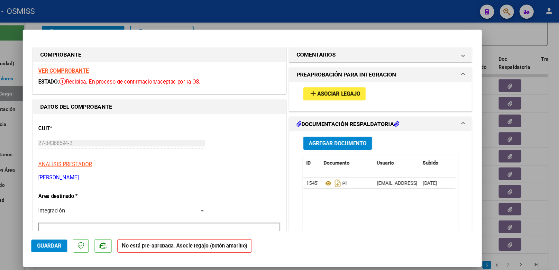
click at [113, 64] on strong "VER COMPROBANTE" at bounding box center [108, 65] width 46 height 6
click at [348, 52] on h1 "COMENTARIOS" at bounding box center [338, 50] width 36 height 8
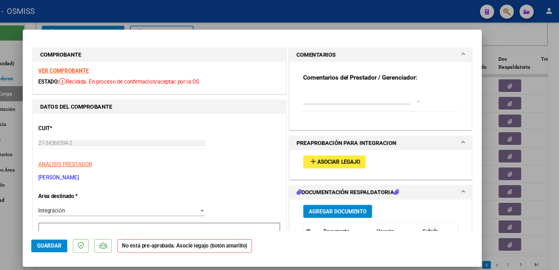
click at [334, 95] on div at bounding box center [374, 91] width 97 height 22
click at [336, 85] on textarea at bounding box center [379, 87] width 106 height 13
paste textarea "SIN LEGAJO PARA ASOCIAR -CARGADO 13/08"
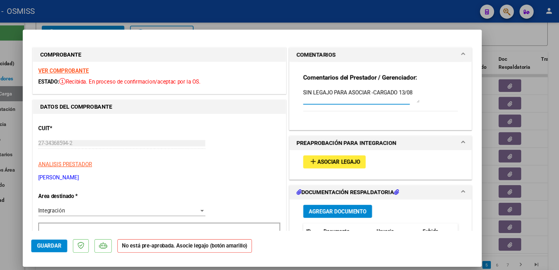
click at [417, 84] on textarea "SIN LEGAJO PARA ASOCIAR -CARGADO 13/08" at bounding box center [379, 87] width 106 height 13
click at [106, 207] on button "Guardar" at bounding box center [94, 225] width 33 height 12
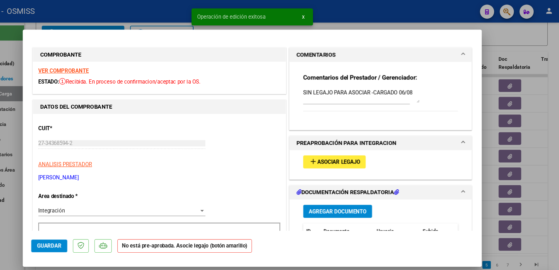
click at [57, 207] on div at bounding box center [279, 135] width 559 height 270
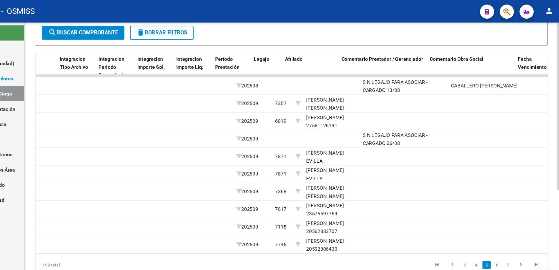
scroll to position [0, 779]
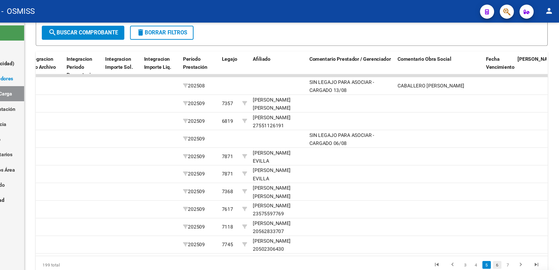
click at [447, 207] on link "6" at bounding box center [503, 241] width 8 height 7
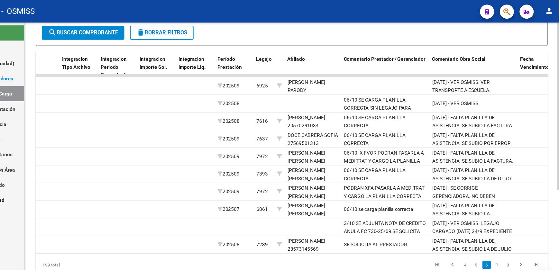
scroll to position [0, 748]
click at [447, 207] on link "7" at bounding box center [503, 241] width 8 height 7
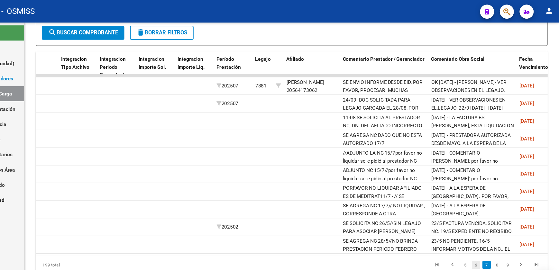
click at [447, 207] on link "6" at bounding box center [484, 241] width 8 height 7
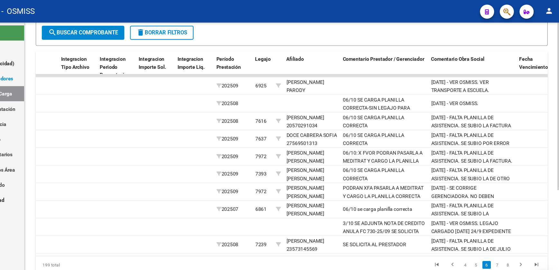
scroll to position [0, 383]
